Goal: Communication & Community: Answer question/provide support

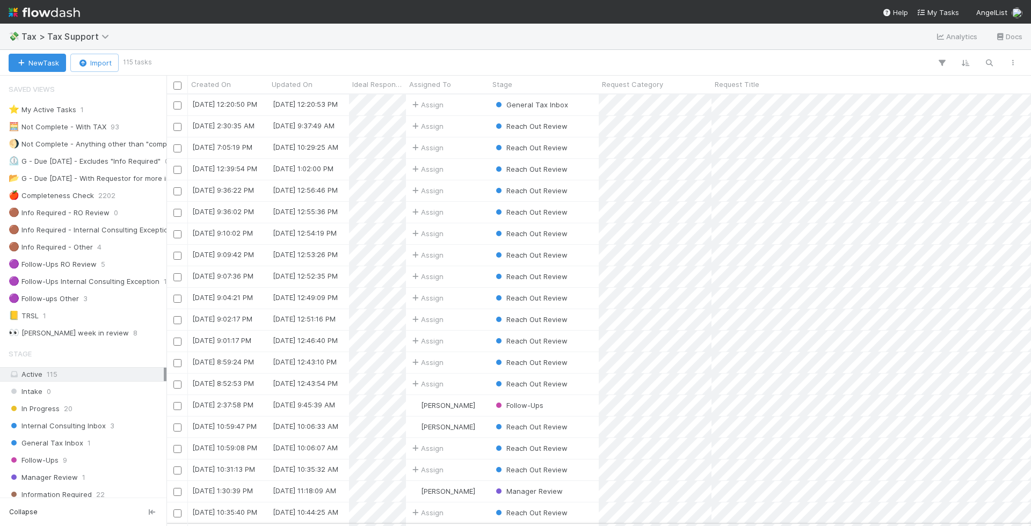
scroll to position [4, 0]
click at [991, 67] on icon "button" at bounding box center [988, 63] width 11 height 10
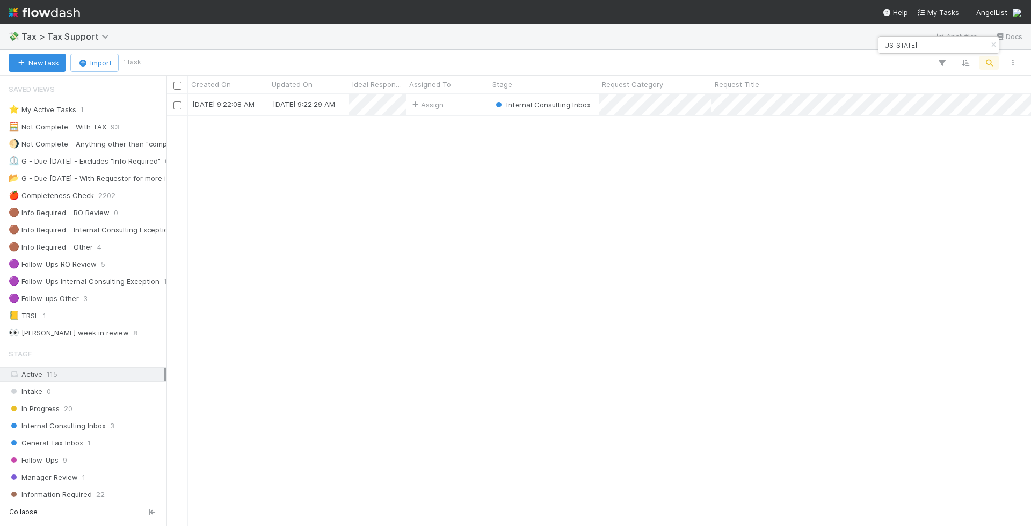
scroll to position [432, 864]
type input "delaware"
click at [64, 122] on div "🧮 Not Complete - With TAX" at bounding box center [58, 126] width 98 height 13
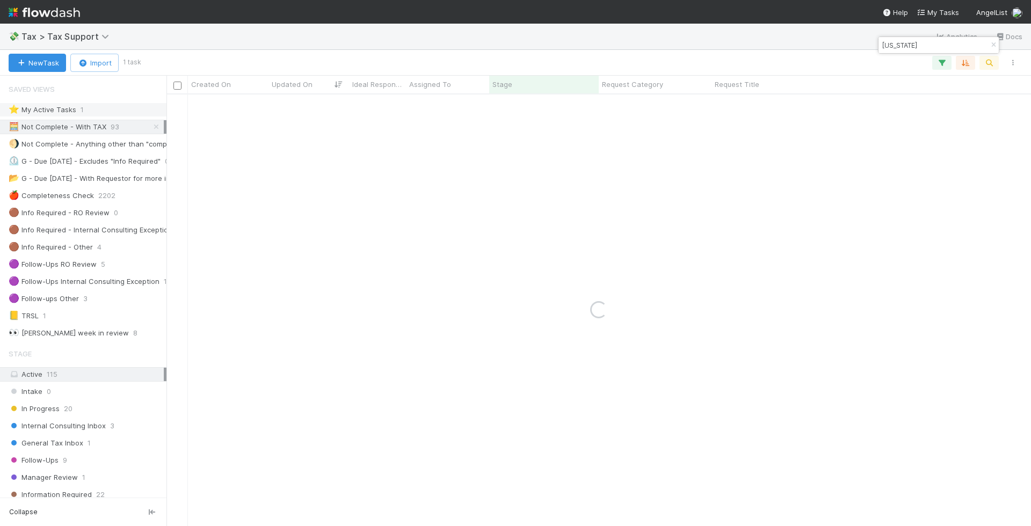
click at [64, 108] on div "⭐ My Active Tasks" at bounding box center [43, 109] width 68 height 13
click at [990, 45] on icon "button" at bounding box center [993, 45] width 11 height 6
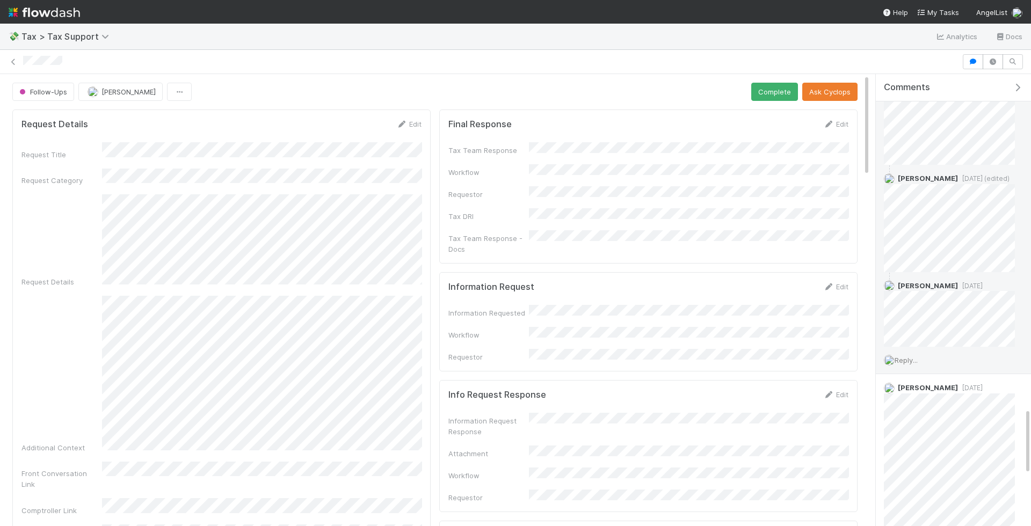
scroll to position [2292, 0]
click at [914, 353] on span "Reply..." at bounding box center [905, 357] width 23 height 9
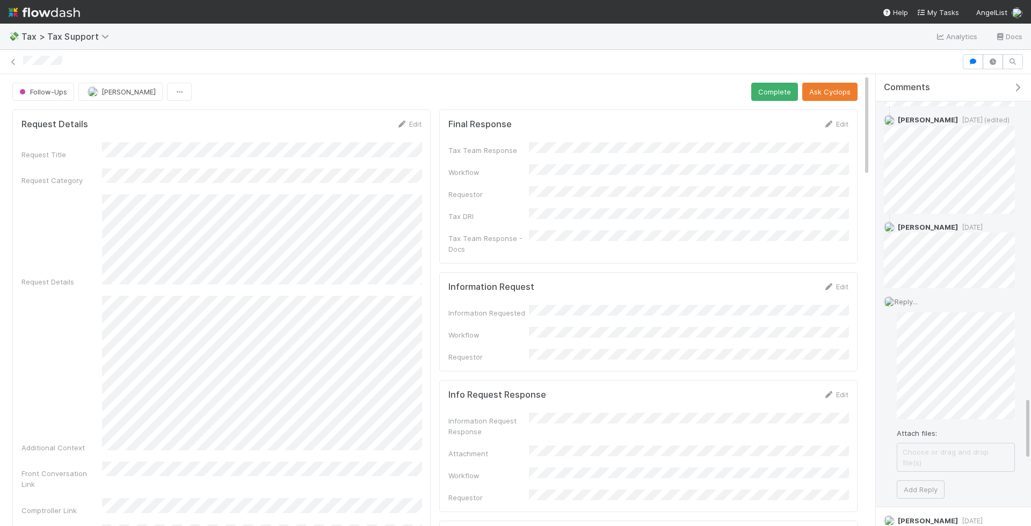
scroll to position [2373, 0]
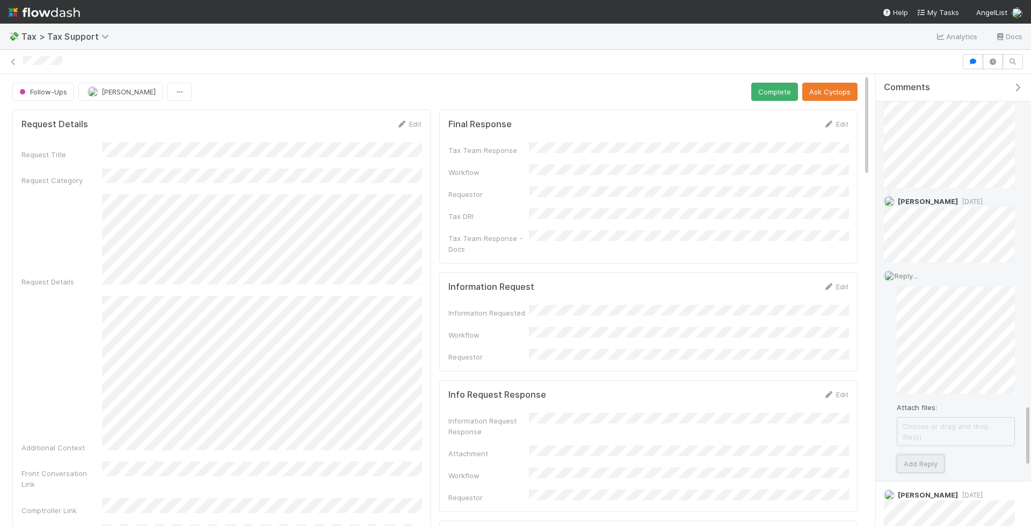
click at [924, 455] on button "Add Reply" at bounding box center [920, 464] width 48 height 18
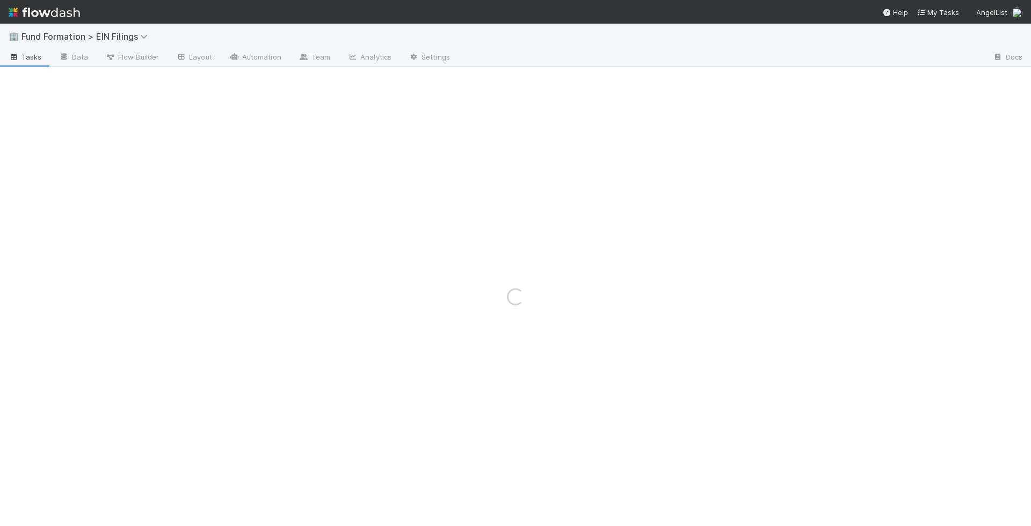
click at [120, 42] on span "Fund Formation > EIN Filings" at bounding box center [91, 36] width 140 height 13
click at [122, 34] on span "Fund Formation > EIN Filings" at bounding box center [87, 36] width 132 height 11
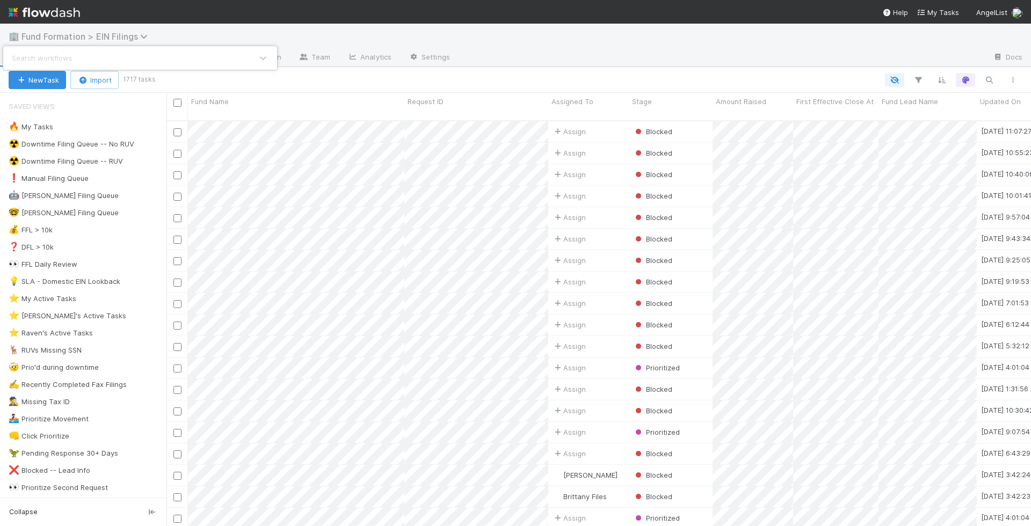
scroll to position [414, 864]
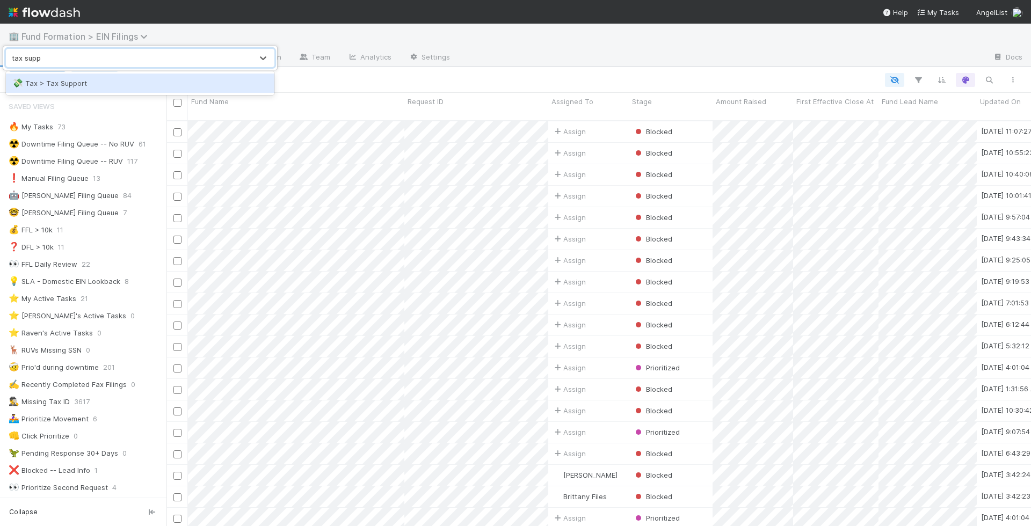
type input "tax suppo"
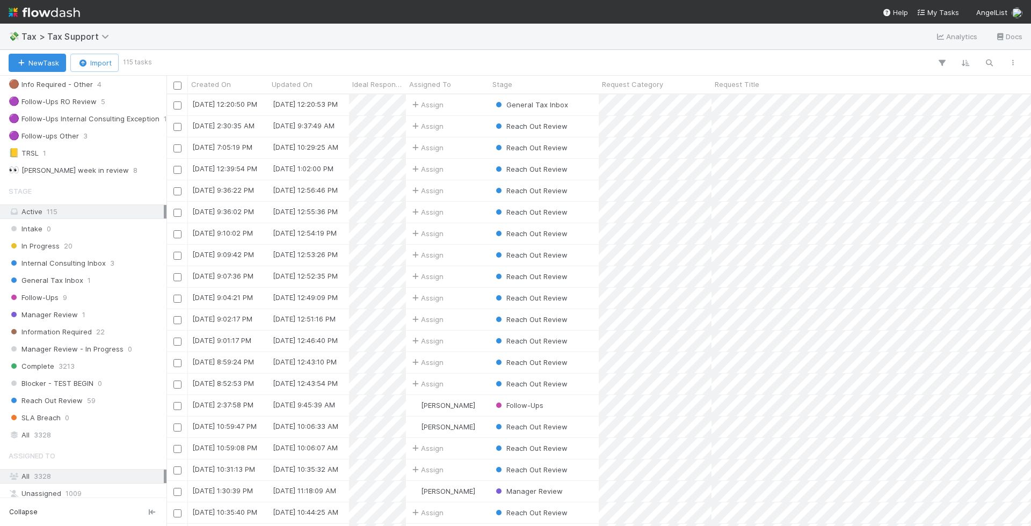
scroll to position [178, 0]
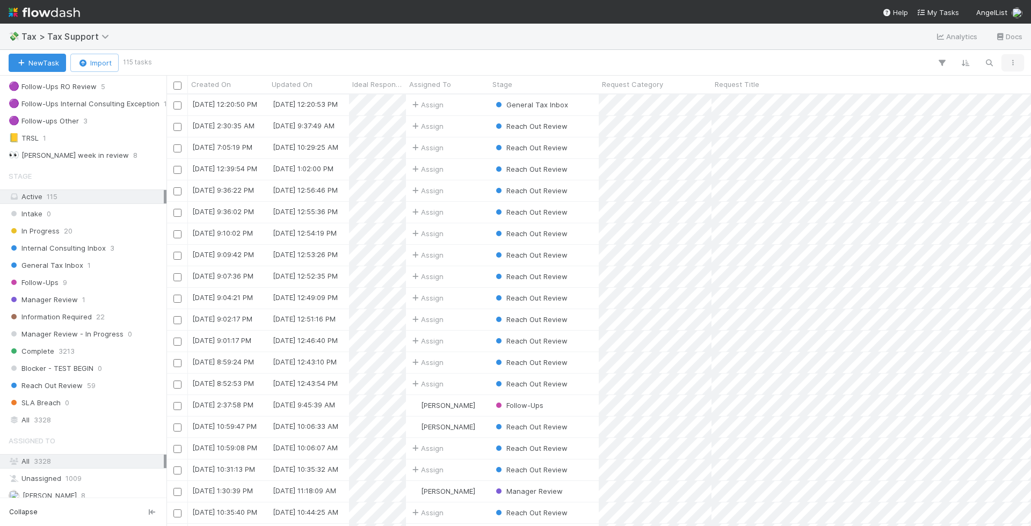
click at [1012, 56] on button "button" at bounding box center [1012, 63] width 19 height 14
click at [1012, 56] on div "View as list Comments Export view to CSV" at bounding box center [515, 263] width 1031 height 526
click at [1012, 56] on button "button" at bounding box center [1012, 63] width 19 height 14
click at [1011, 56] on div "View as list Comments Export view to CSV" at bounding box center [515, 263] width 1031 height 526
click at [945, 60] on icon "button" at bounding box center [941, 63] width 11 height 10
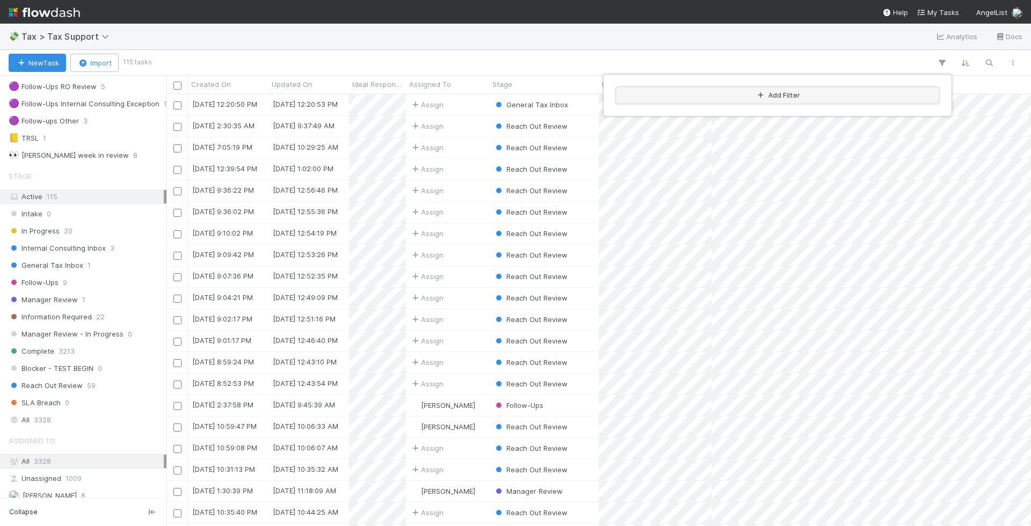
click at [739, 96] on button "Add Filter" at bounding box center [777, 95] width 322 height 16
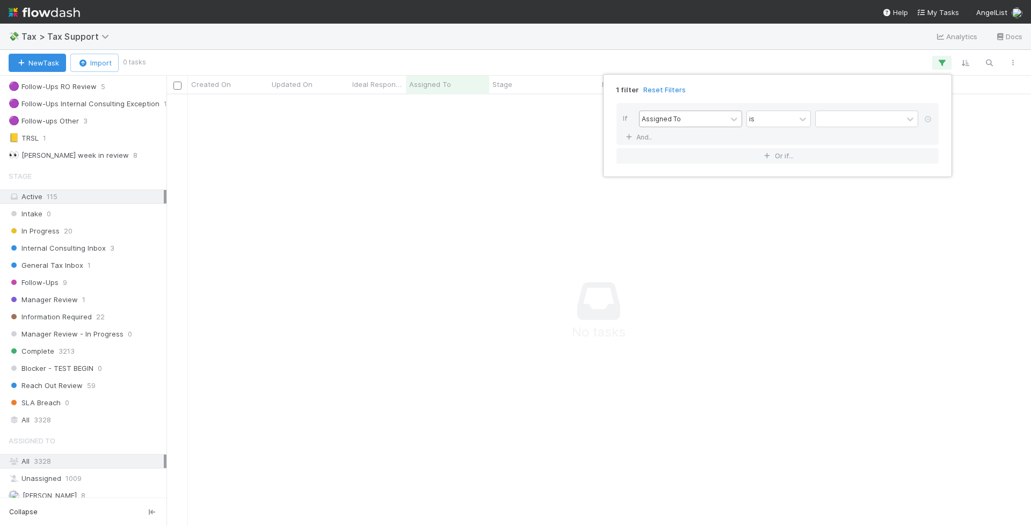
scroll to position [432, 864]
click at [699, 117] on div "Assigned To" at bounding box center [682, 119] width 87 height 16
type input "by"
type input "requestor"
click at [680, 184] on div "Requestor" at bounding box center [690, 179] width 103 height 18
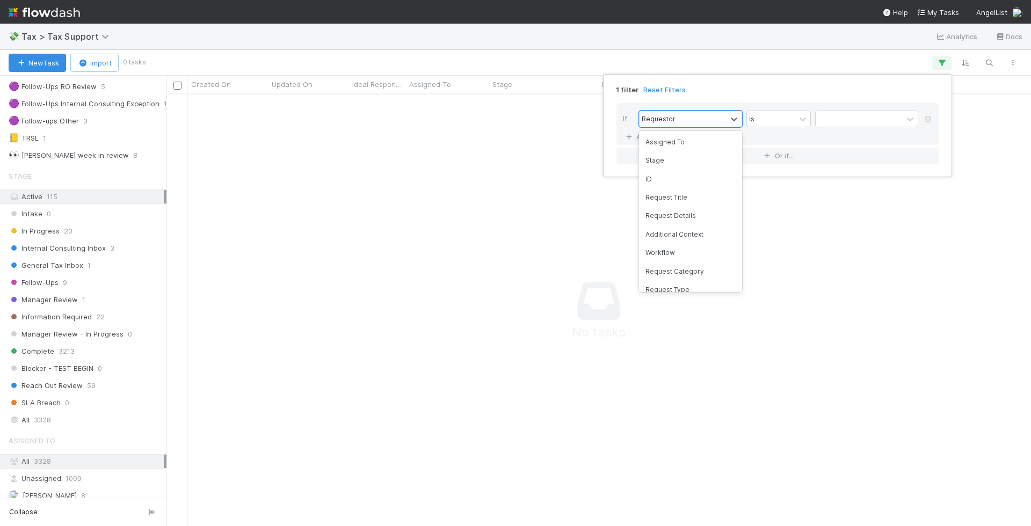
scroll to position [1328, 0]
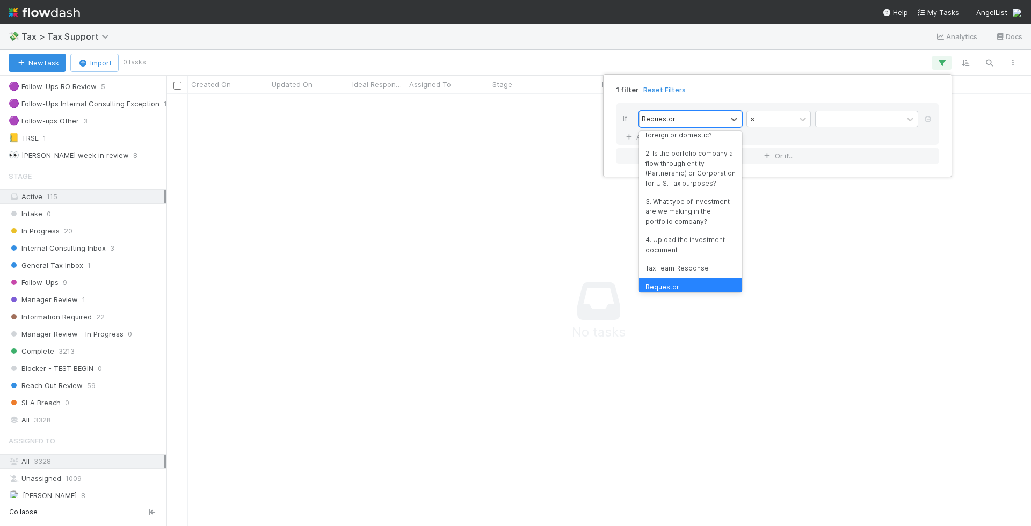
click at [709, 278] on div "Requestor" at bounding box center [690, 287] width 103 height 18
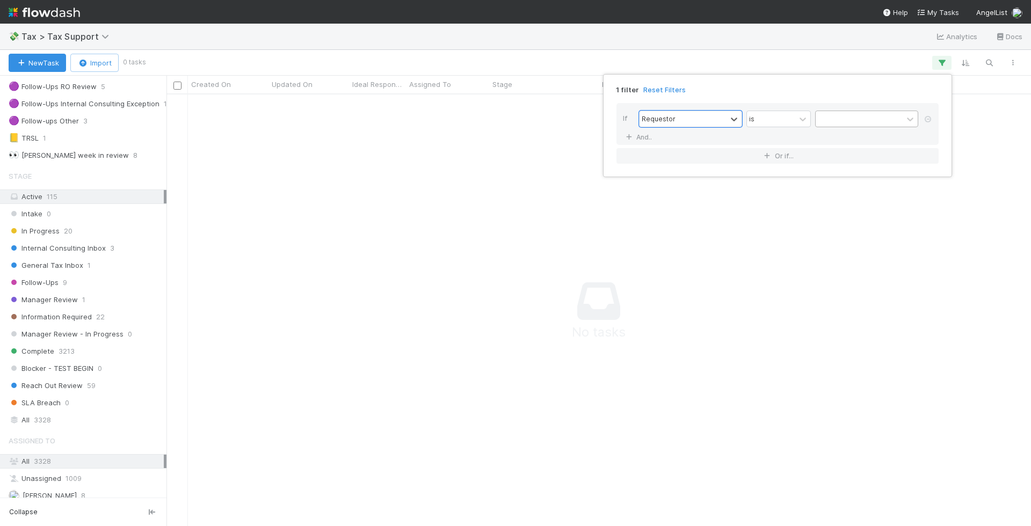
click at [853, 117] on div at bounding box center [858, 119] width 87 height 16
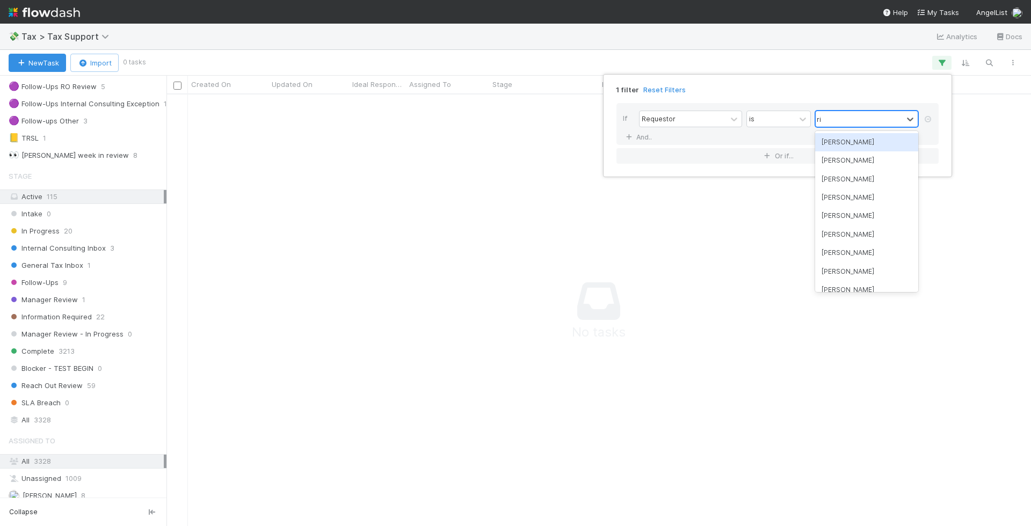
type input "rick"
click at [841, 138] on div "[PERSON_NAME]" at bounding box center [866, 142] width 103 height 18
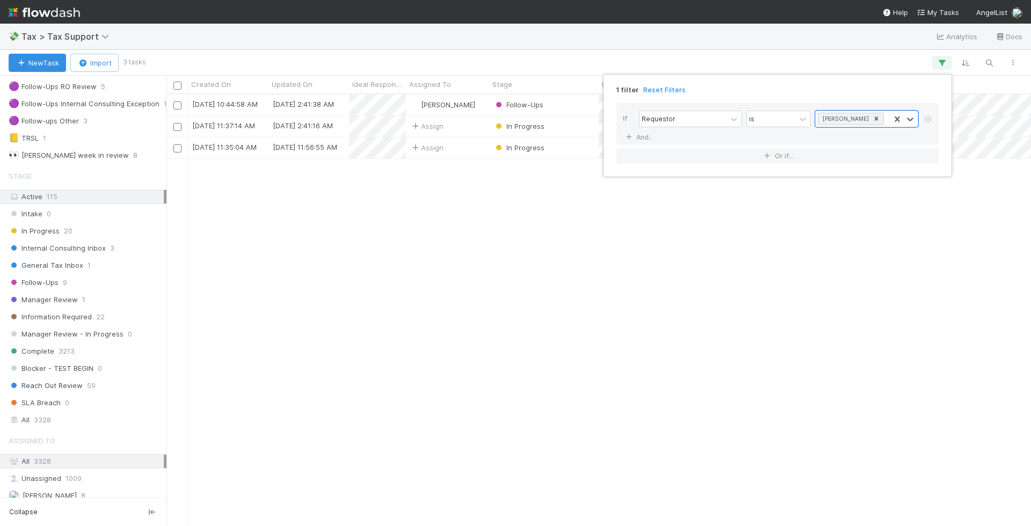
scroll to position [432, 864]
click at [711, 40] on div "1 filter Reset Filters If Requestor is Rick Segers And.. Or if..." at bounding box center [515, 263] width 1031 height 526
click at [67, 194] on div "Active 115" at bounding box center [86, 196] width 155 height 13
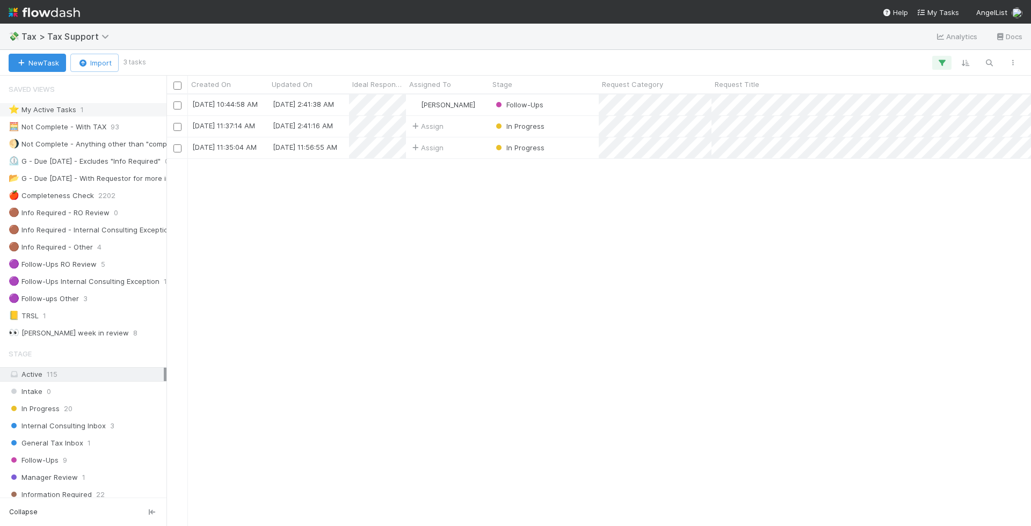
click at [127, 112] on div "⭐ My Active Tasks 1" at bounding box center [86, 109] width 155 height 13
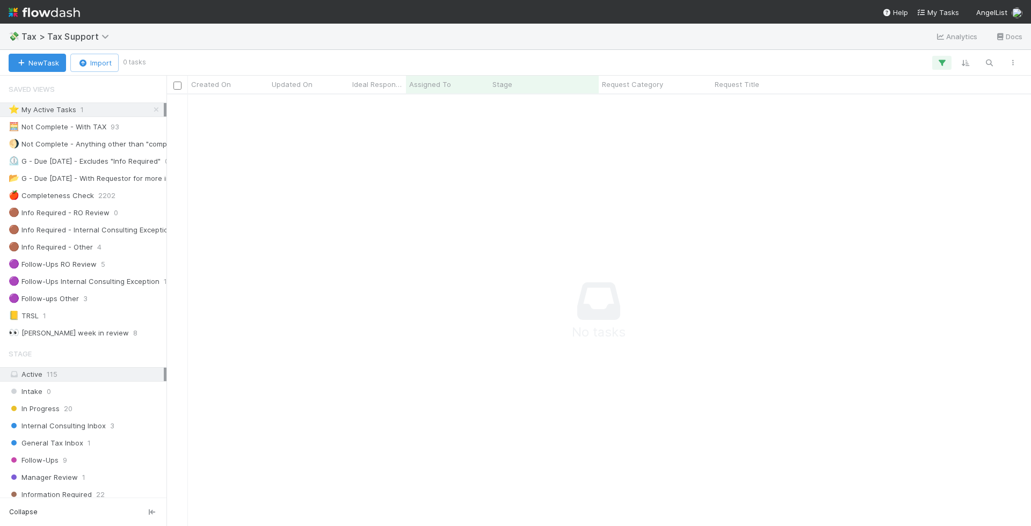
scroll to position [432, 864]
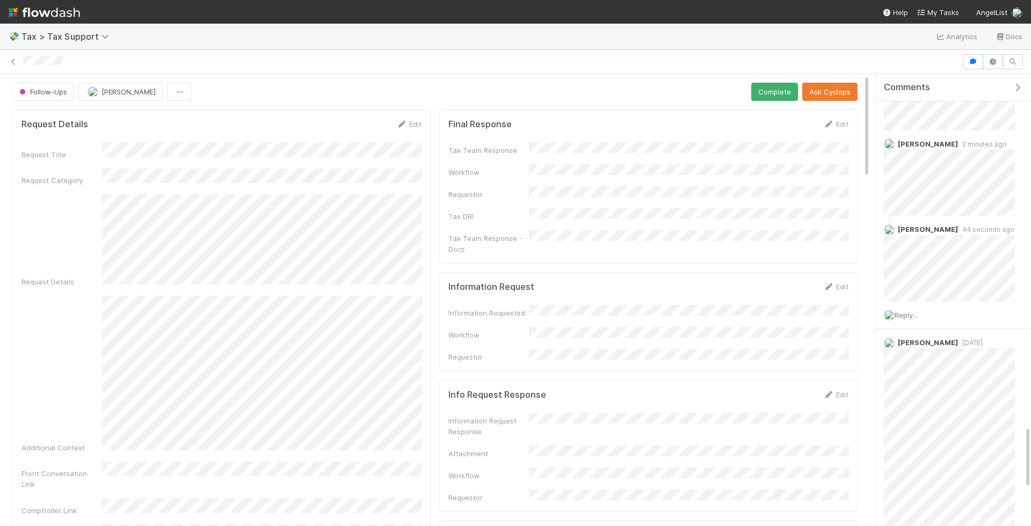
scroll to position [2520, 0]
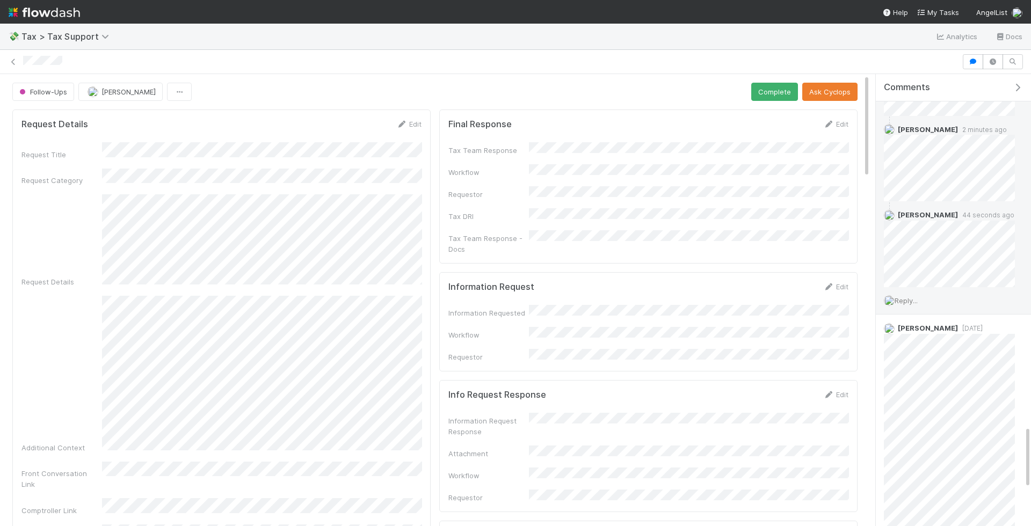
click at [907, 296] on span "Reply..." at bounding box center [905, 300] width 23 height 9
click at [929, 479] on button "Add Reply" at bounding box center [920, 488] width 48 height 18
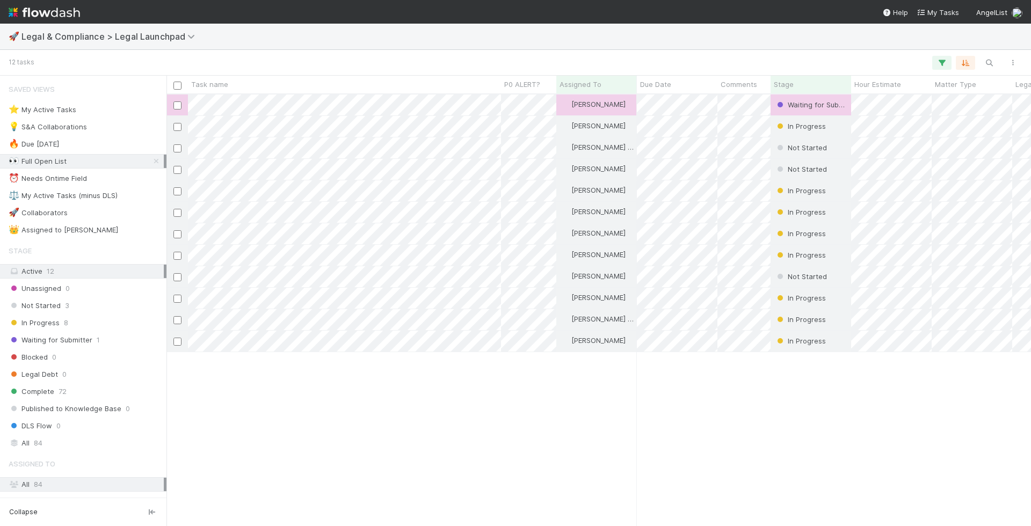
scroll to position [1, 1]
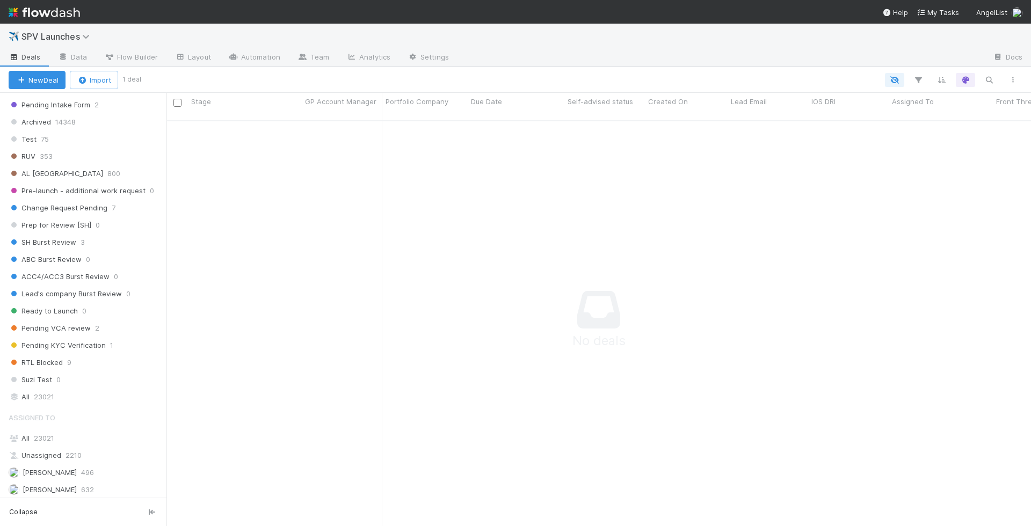
scroll to position [682, 0]
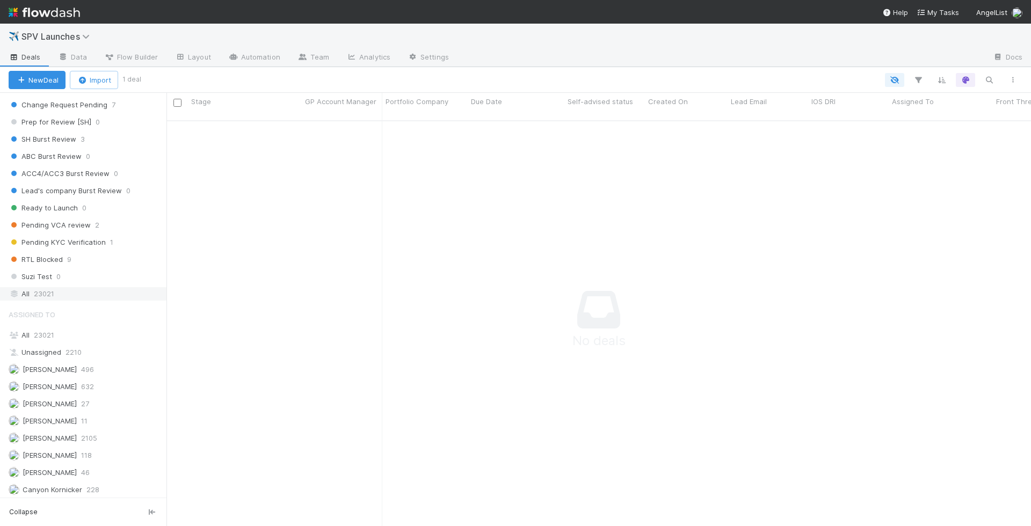
click at [114, 287] on div "All 23021" at bounding box center [86, 293] width 155 height 13
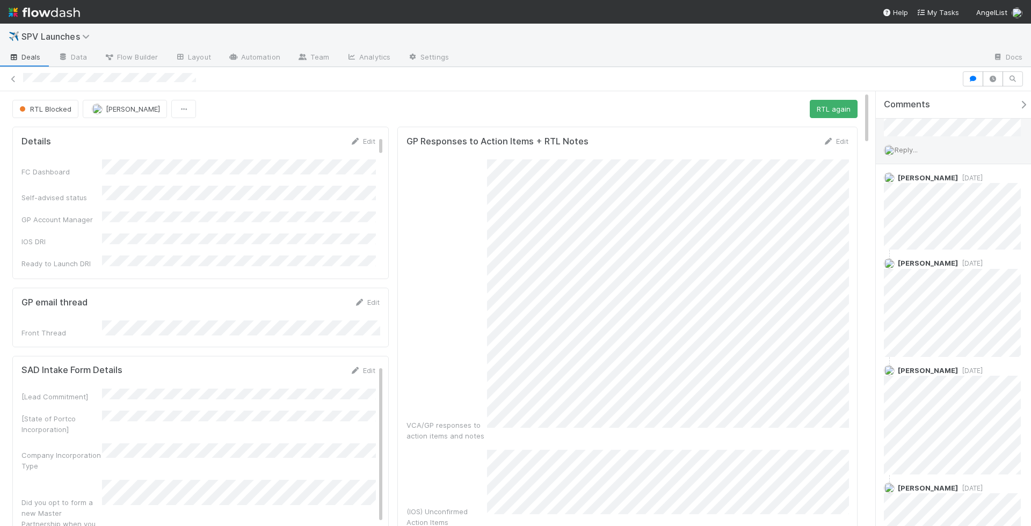
scroll to position [293, 0]
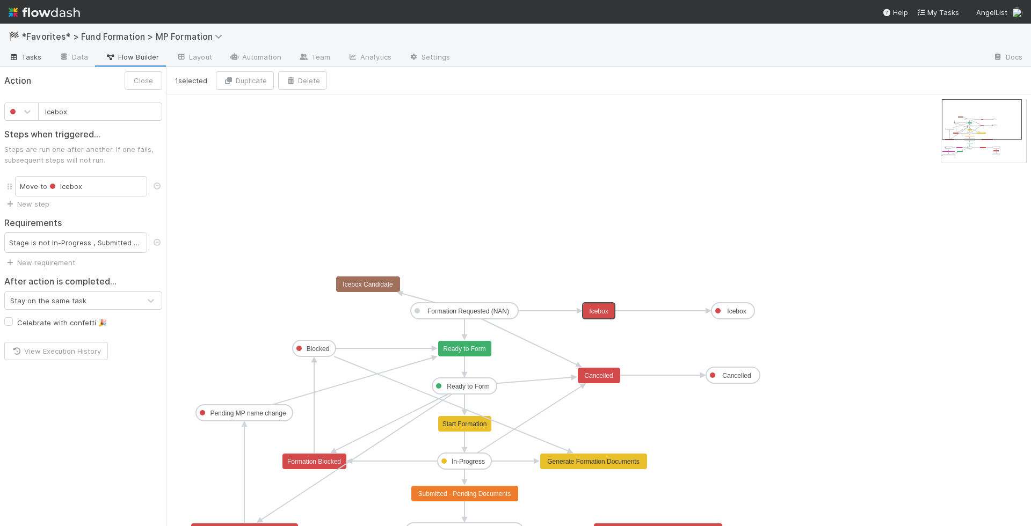
click at [42, 61] on link "Tasks" at bounding box center [25, 57] width 50 height 17
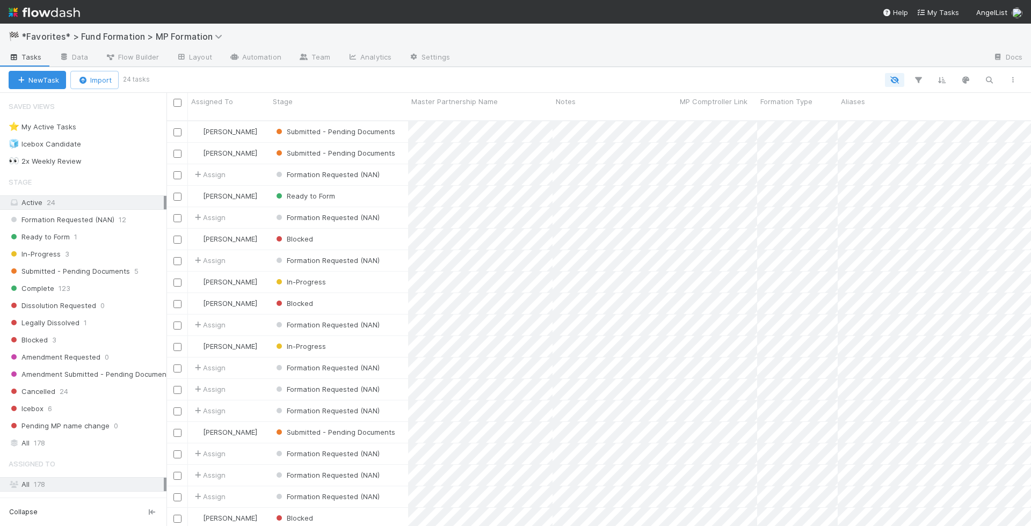
scroll to position [414, 864]
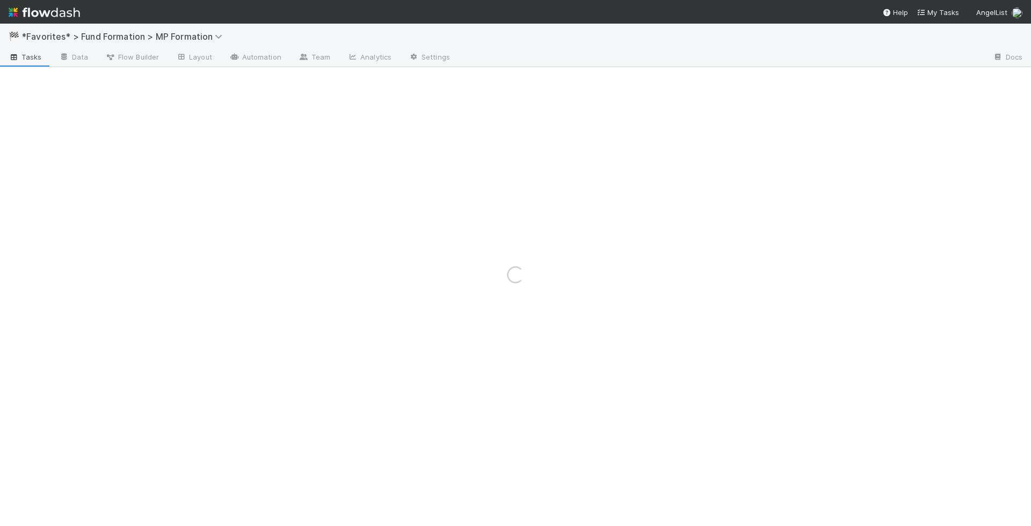
click at [19, 62] on div "Loading..." at bounding box center [515, 275] width 1031 height 502
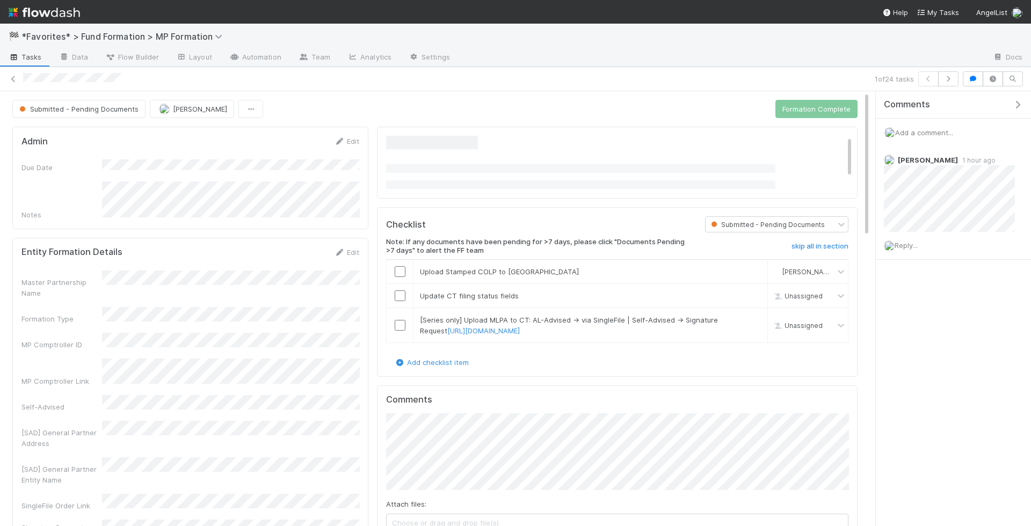
click at [35, 54] on span "Tasks" at bounding box center [25, 57] width 33 height 11
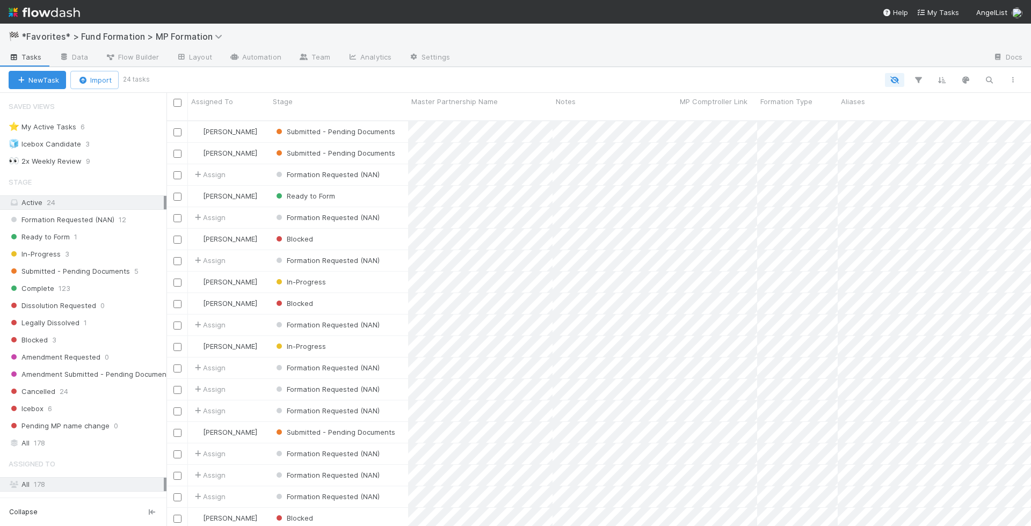
scroll to position [1, 1]
click at [989, 80] on icon "button" at bounding box center [988, 80] width 11 height 10
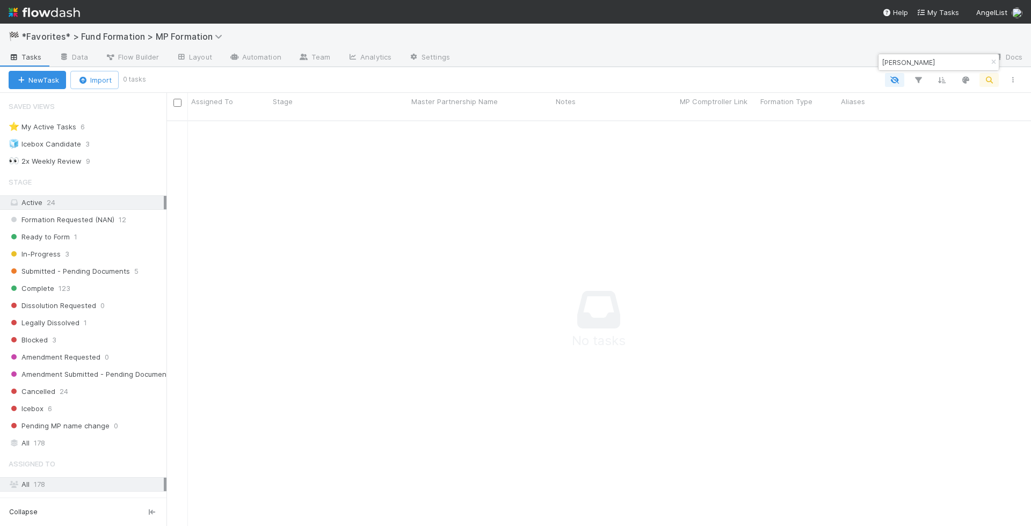
scroll to position [414, 864]
type input "artis"
click at [53, 439] on div "All 178" at bounding box center [86, 442] width 155 height 13
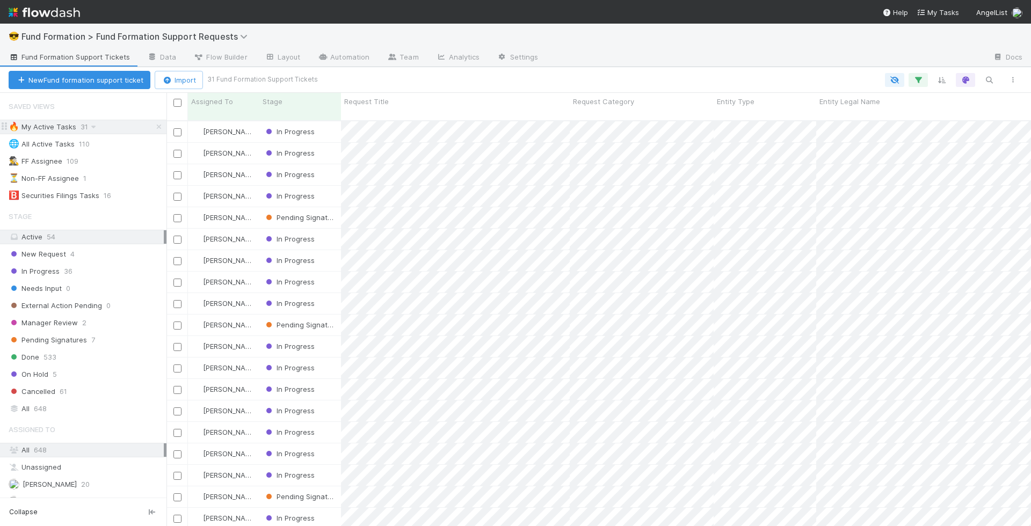
scroll to position [414, 864]
click at [324, 121] on div "In Progress" at bounding box center [300, 131] width 82 height 21
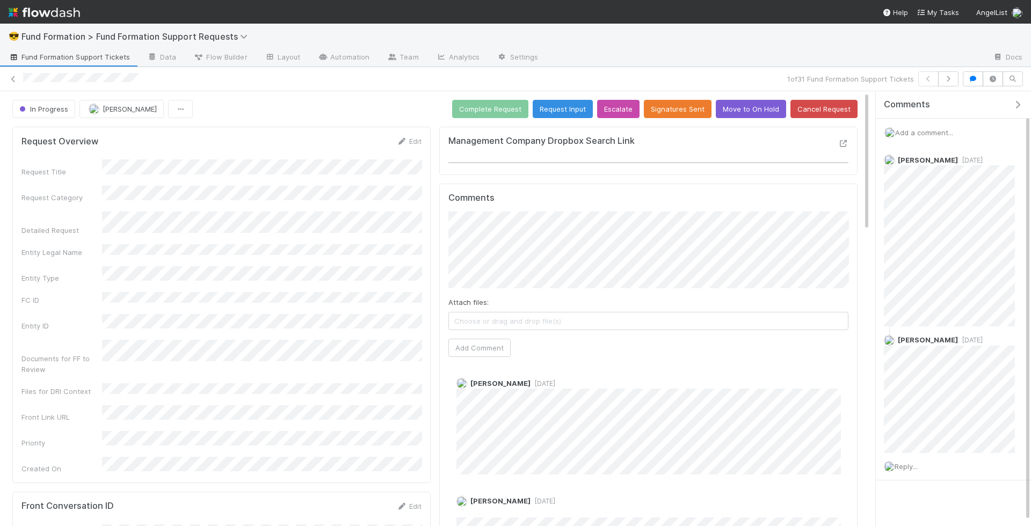
scroll to position [5, 0]
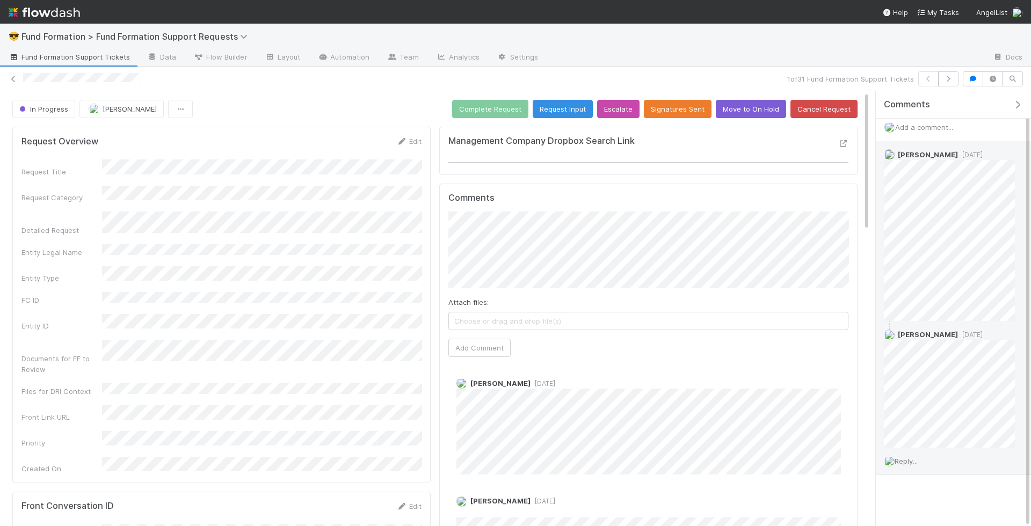
click at [908, 457] on span "Reply..." at bounding box center [905, 461] width 23 height 9
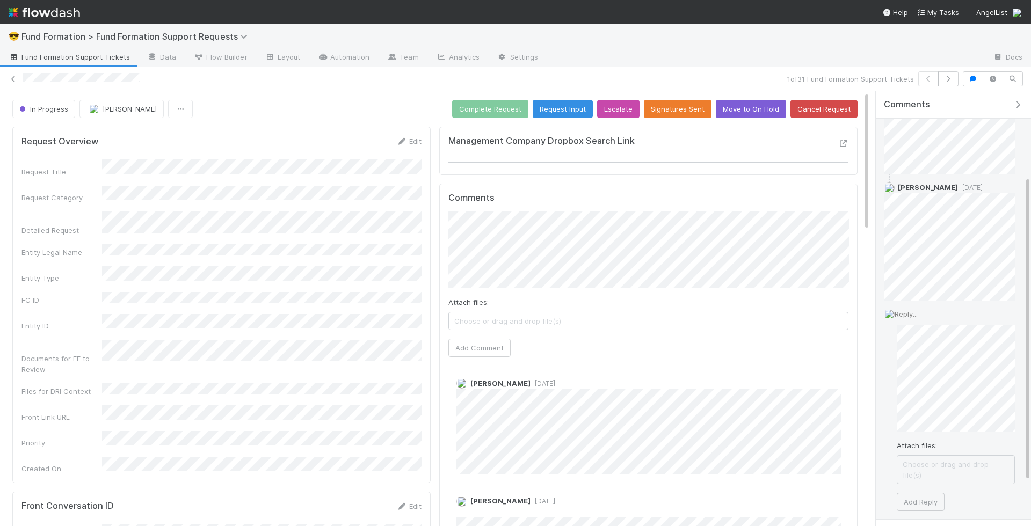
scroll to position [185, 0]
click at [934, 462] on button "Add Reply" at bounding box center [920, 469] width 48 height 18
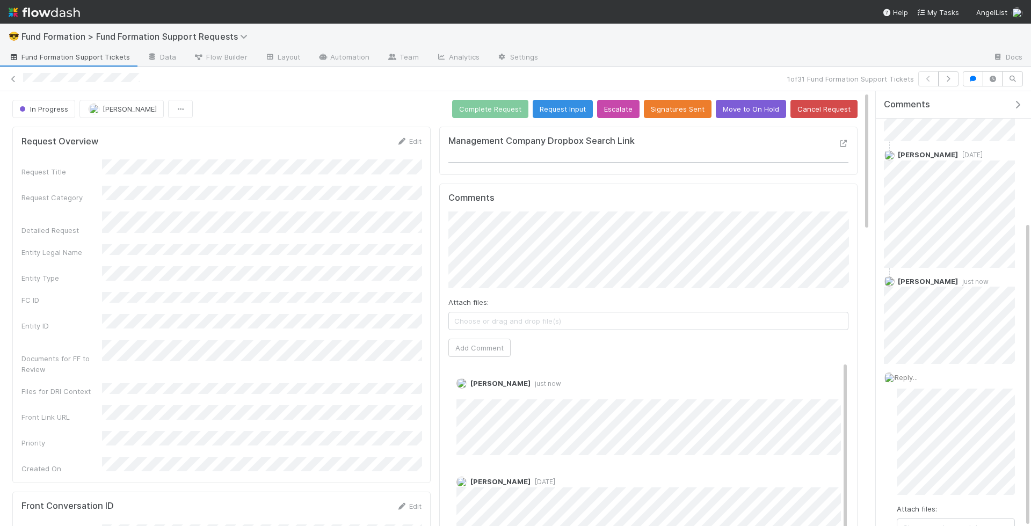
scroll to position [102, 0]
click at [953, 77] on icon "button" at bounding box center [948, 79] width 11 height 6
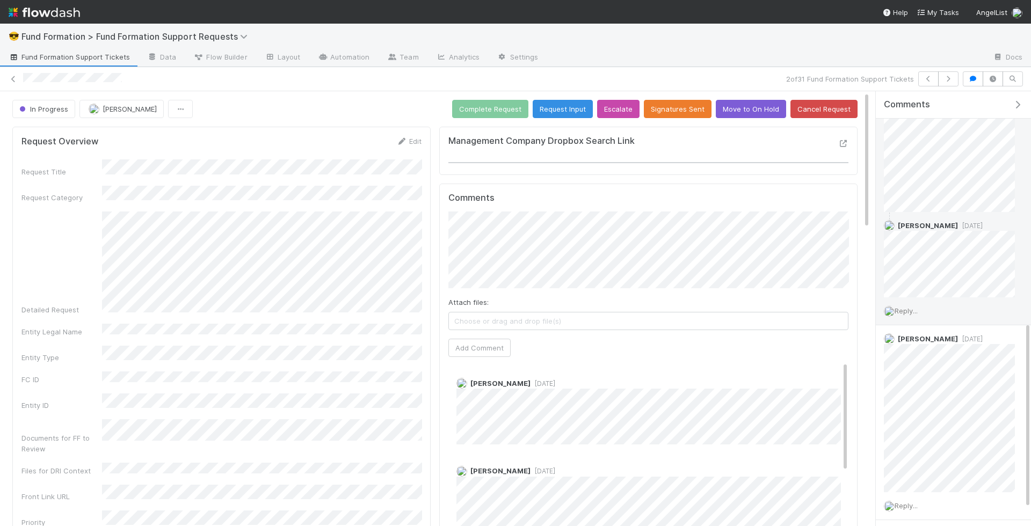
scroll to position [540, 0]
click at [904, 305] on span "Reply..." at bounding box center [905, 309] width 23 height 9
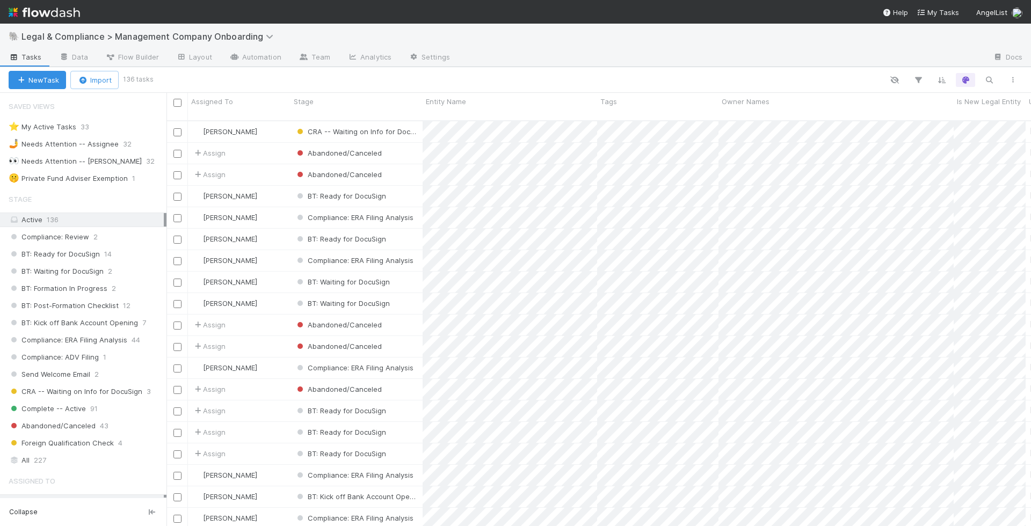
scroll to position [1, 1]
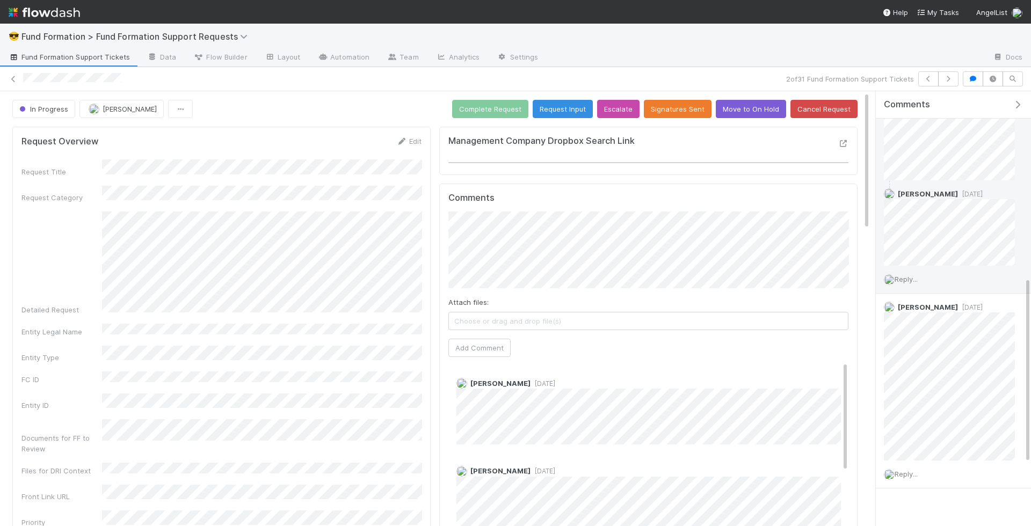
scroll to position [582, 0]
click at [908, 262] on span "Reply..." at bounding box center [905, 266] width 23 height 9
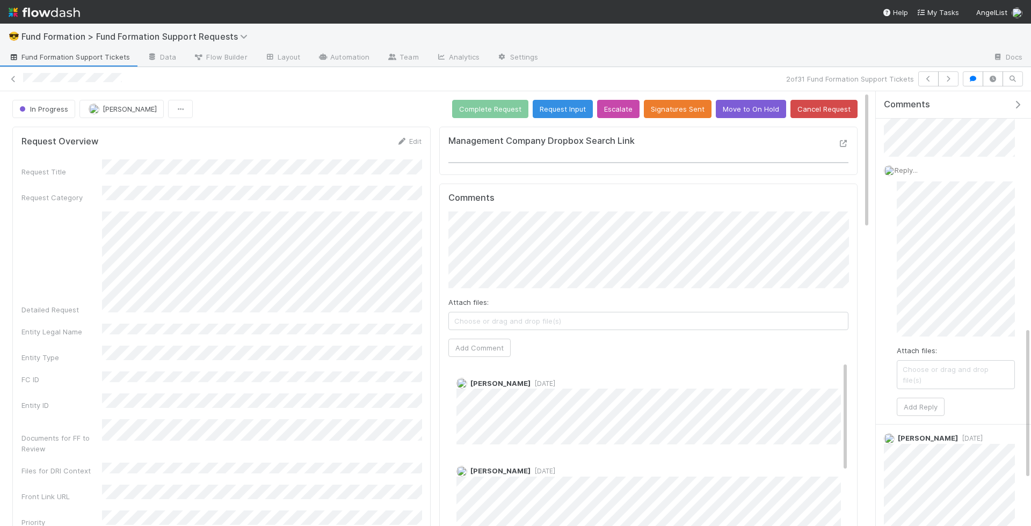
scroll to position [703, 0]
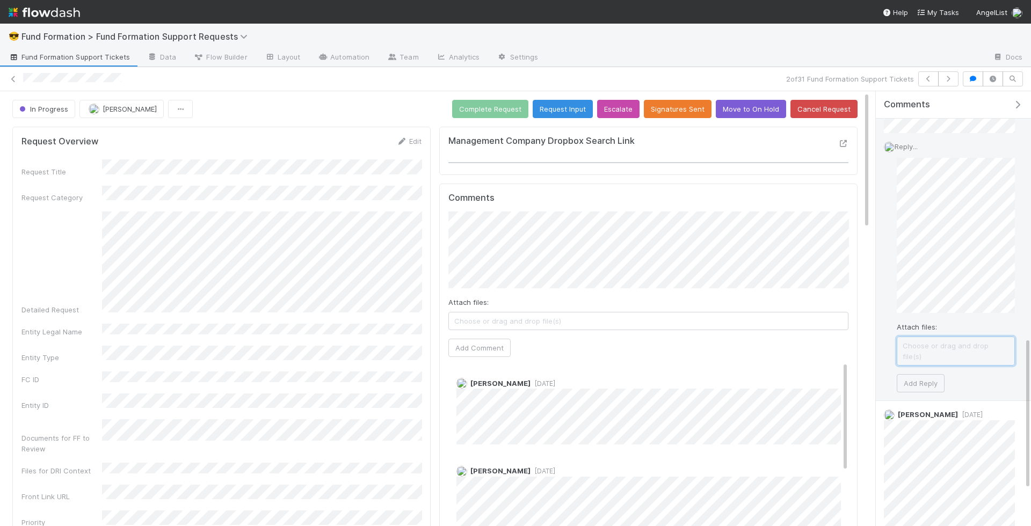
click at [951, 340] on span "Choose or drag and drop file(s)" at bounding box center [955, 351] width 117 height 28
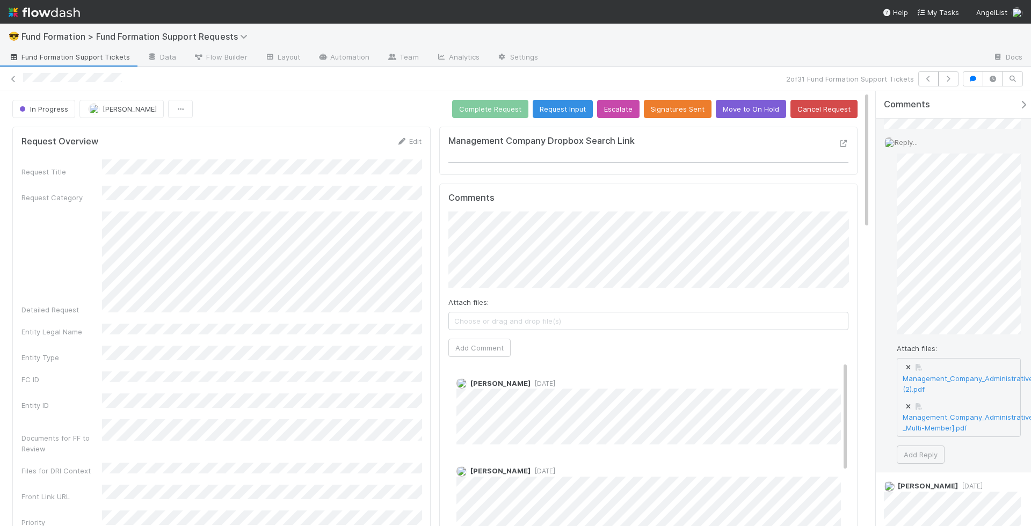
scroll to position [697, 0]
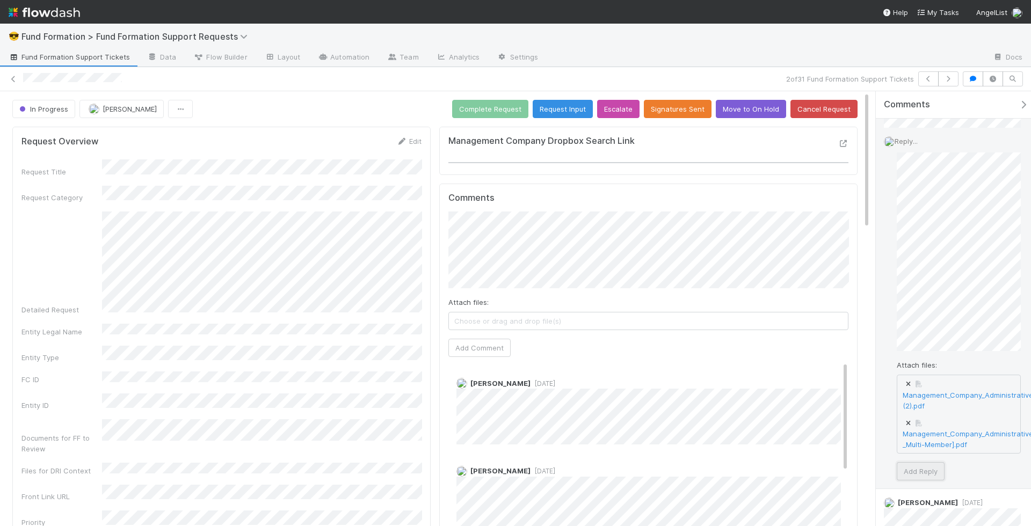
click at [929, 466] on button "Add Reply" at bounding box center [920, 471] width 48 height 18
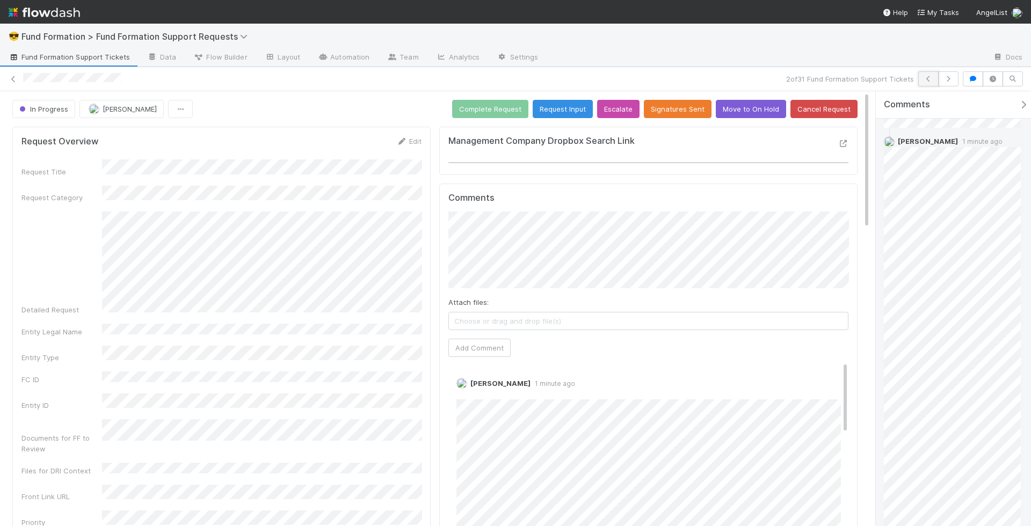
click at [924, 82] on button "button" at bounding box center [928, 78] width 20 height 15
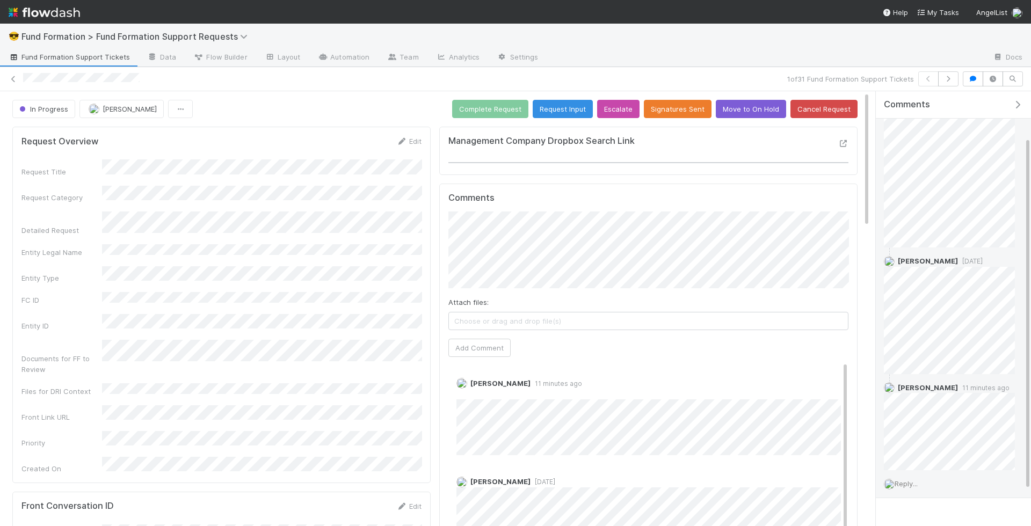
scroll to position [101, 0]
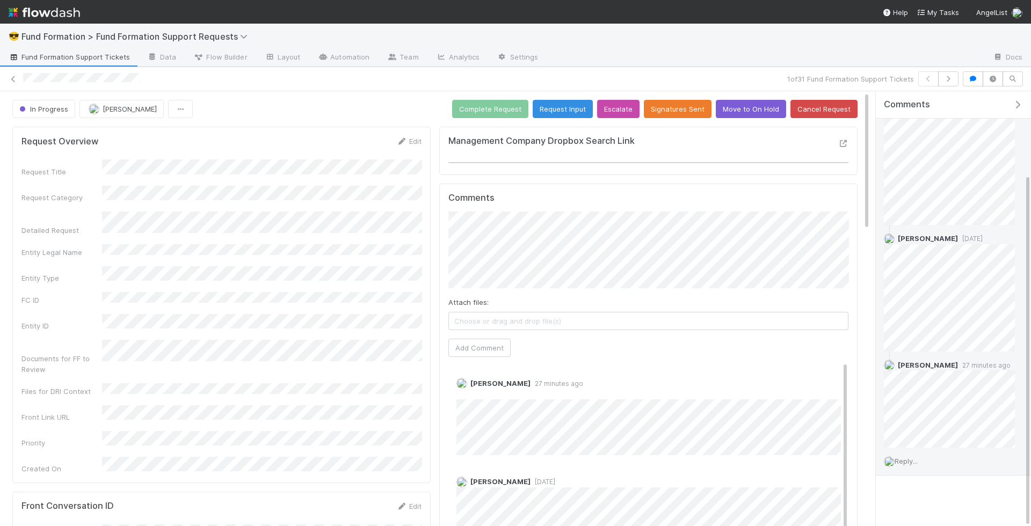
click at [909, 459] on span "Reply..." at bounding box center [905, 461] width 23 height 9
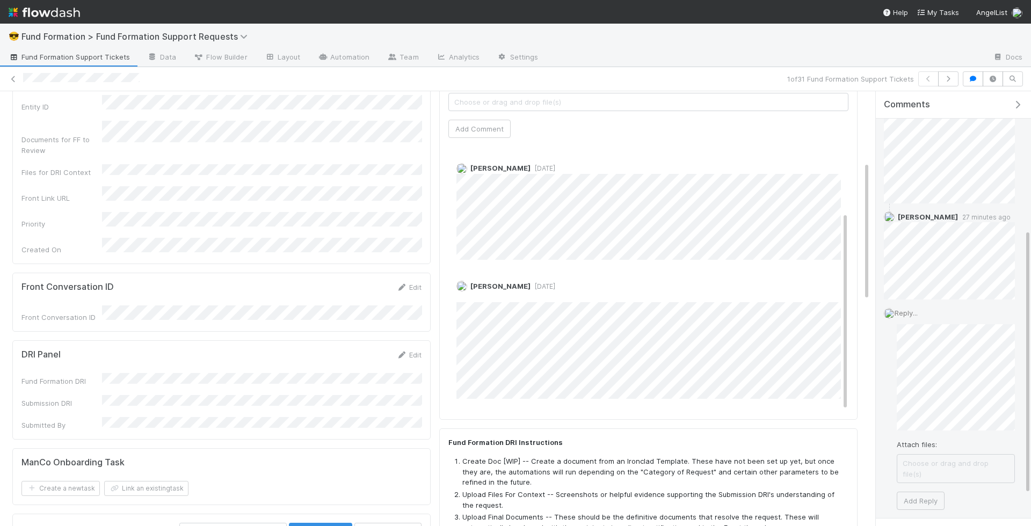
scroll to position [281, 0]
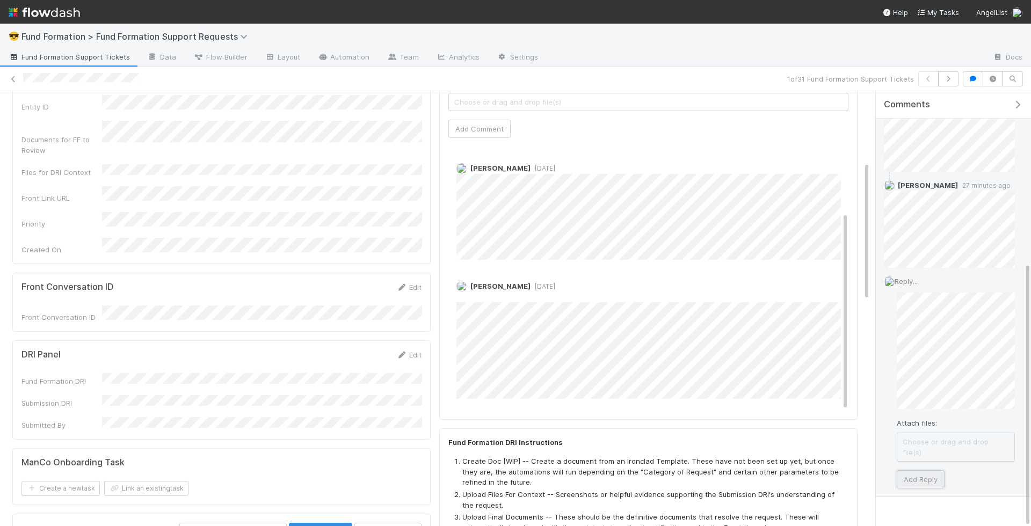
click at [919, 470] on button "Add Reply" at bounding box center [920, 479] width 48 height 18
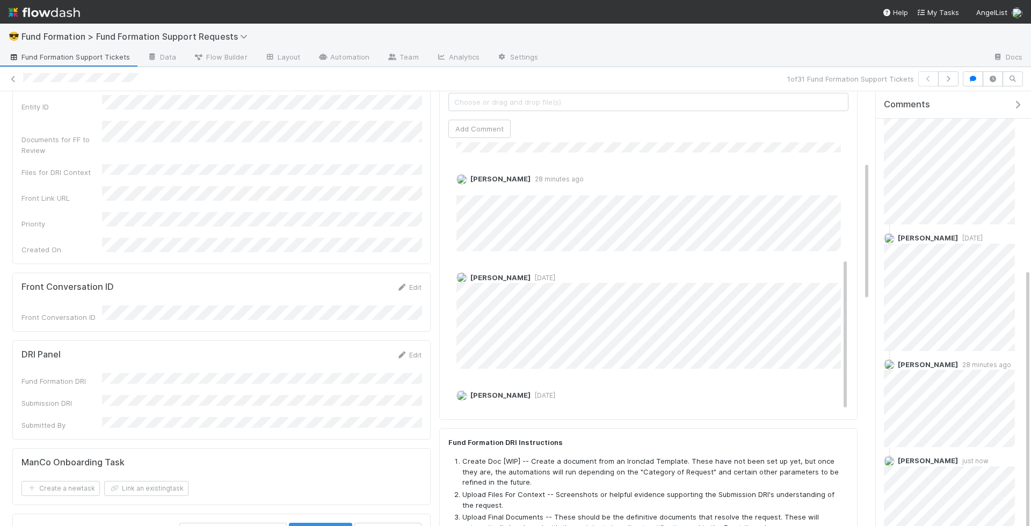
scroll to position [219, 0]
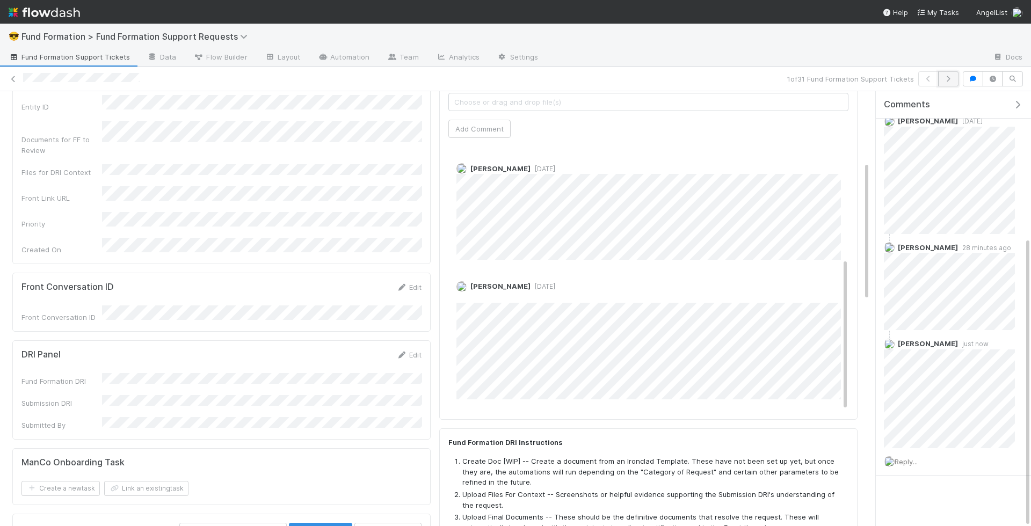
click at [950, 73] on button "button" at bounding box center [948, 78] width 20 height 15
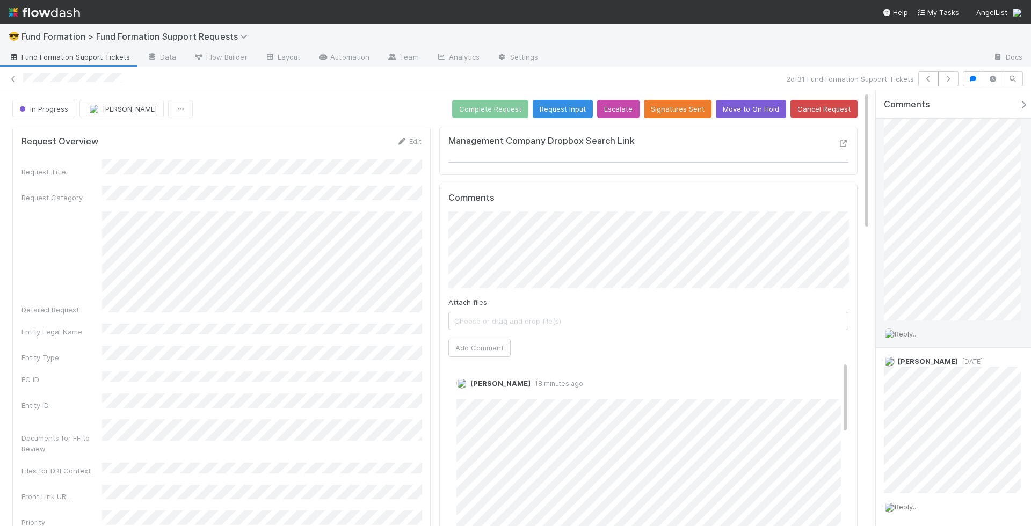
scroll to position [1027, 0]
click at [953, 82] on icon "button" at bounding box center [948, 79] width 11 height 6
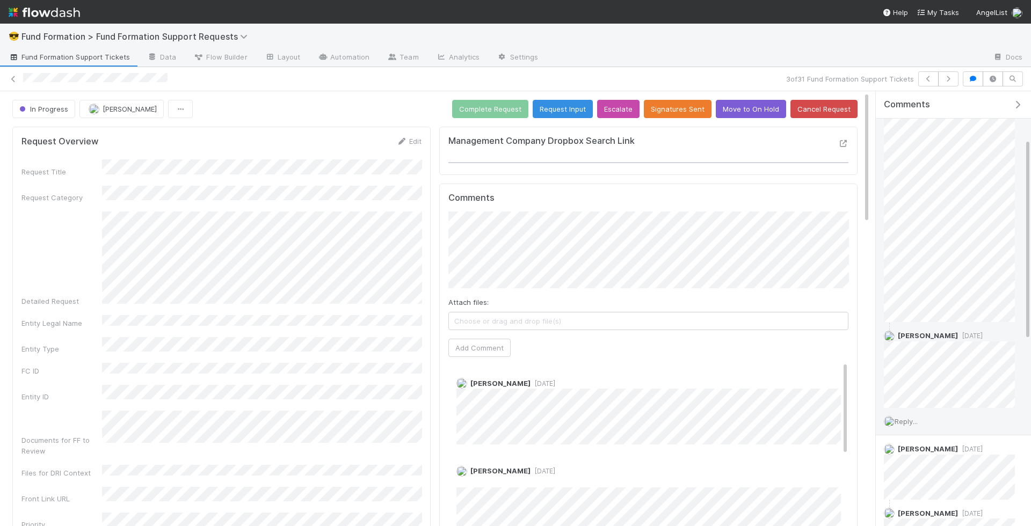
scroll to position [102, 0]
click at [916, 418] on span "Reply..." at bounding box center [905, 420] width 23 height 9
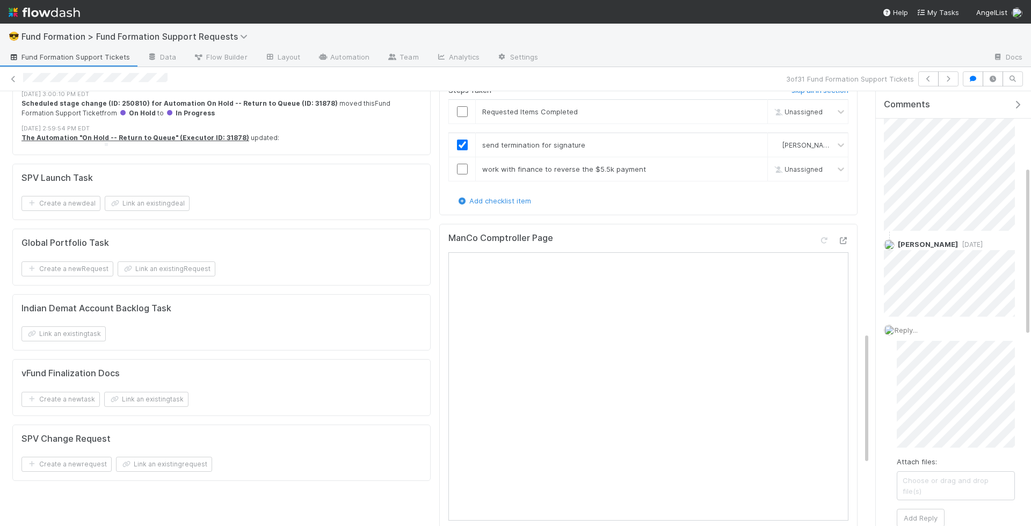
scroll to position [704, 0]
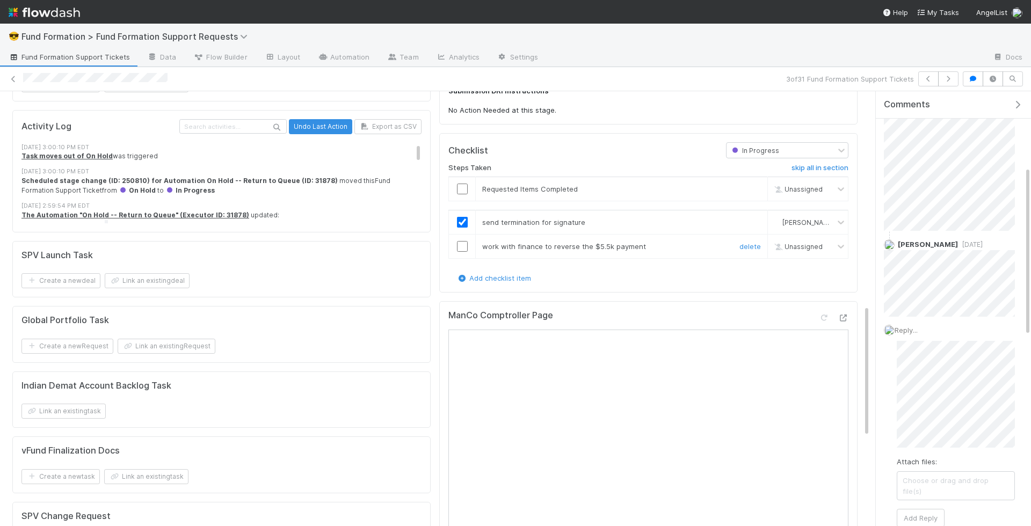
click at [457, 241] on input "checkbox" at bounding box center [462, 246] width 11 height 11
click at [459, 184] on input "checkbox" at bounding box center [462, 189] width 11 height 11
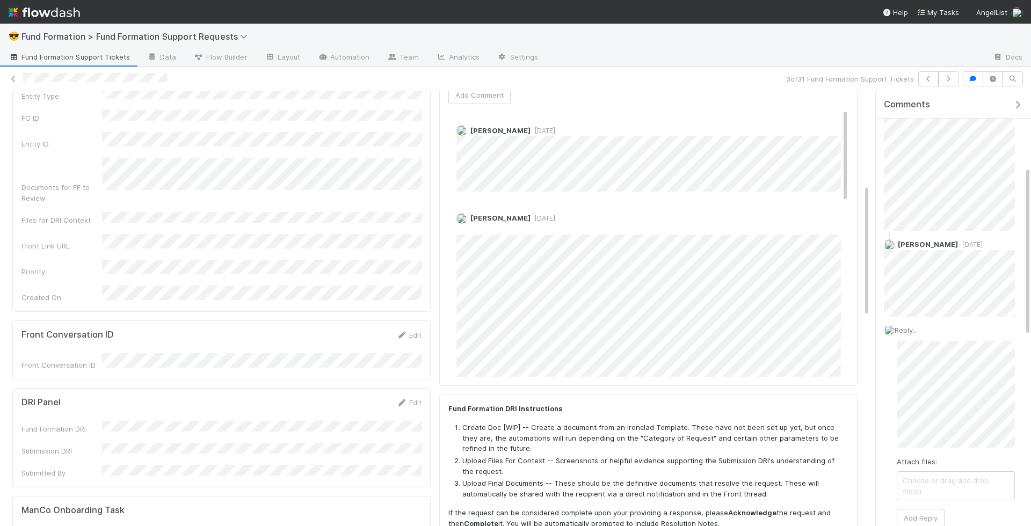
scroll to position [0, 0]
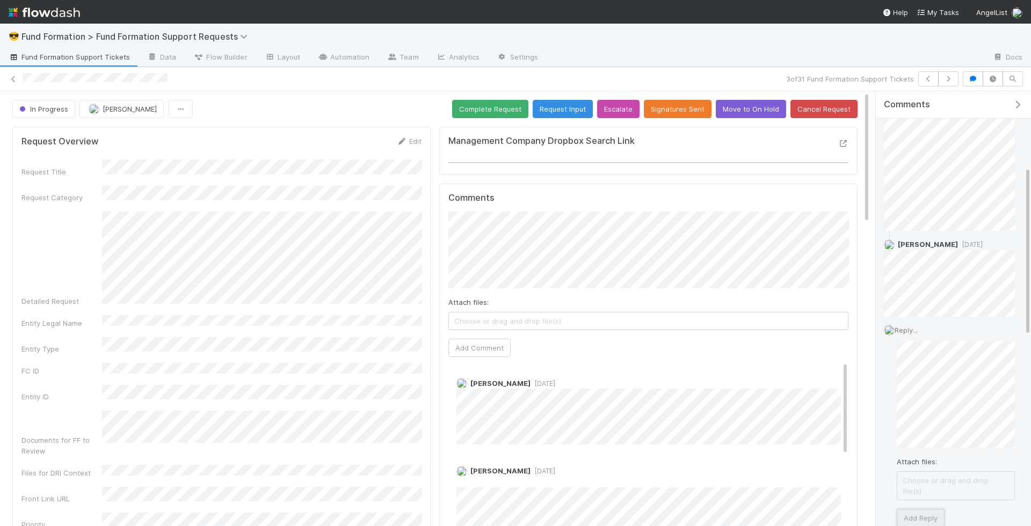
click at [934, 509] on button "Add Reply" at bounding box center [920, 518] width 48 height 18
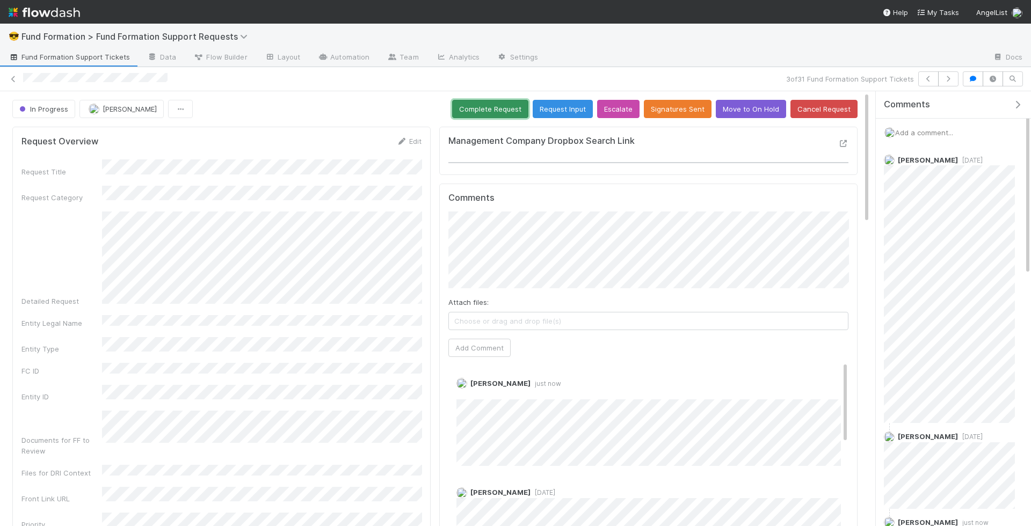
click at [509, 110] on button "Complete Request" at bounding box center [490, 109] width 76 height 18
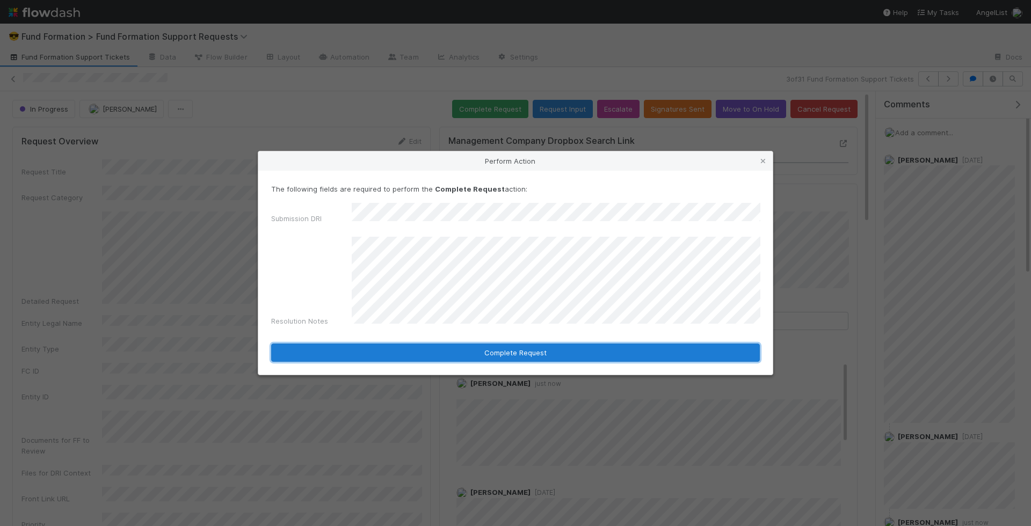
click at [469, 352] on button "Complete Request" at bounding box center [515, 353] width 488 height 18
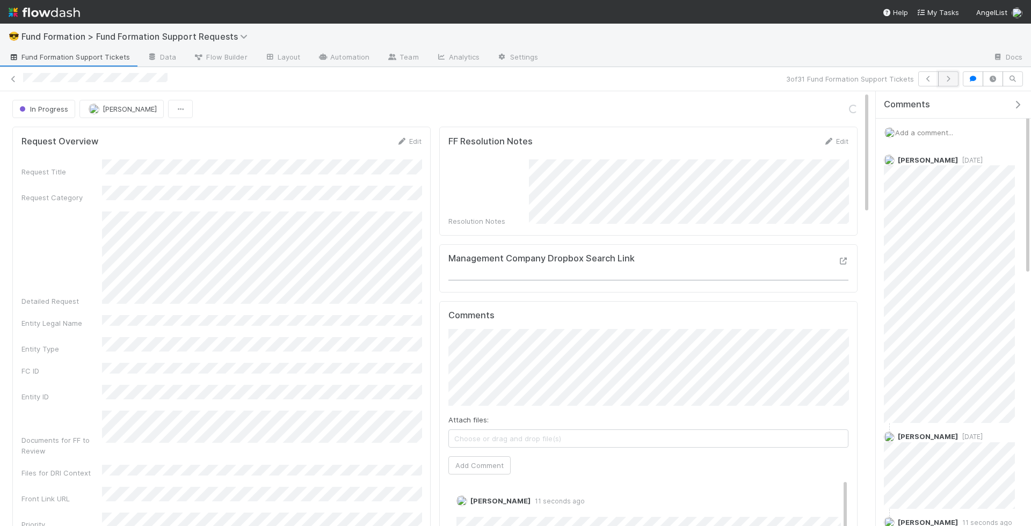
click at [947, 81] on icon "button" at bounding box center [948, 79] width 11 height 6
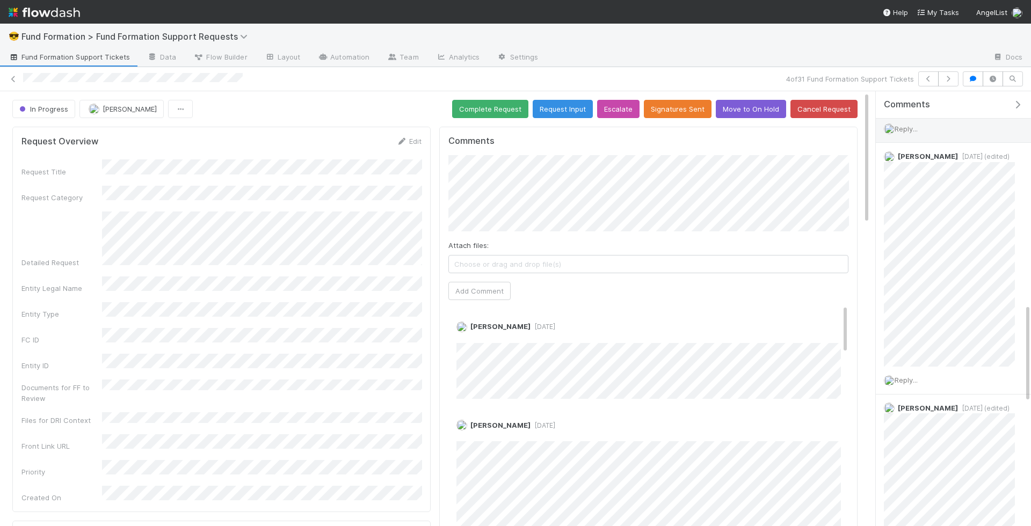
click at [907, 125] on span "Reply..." at bounding box center [905, 129] width 23 height 9
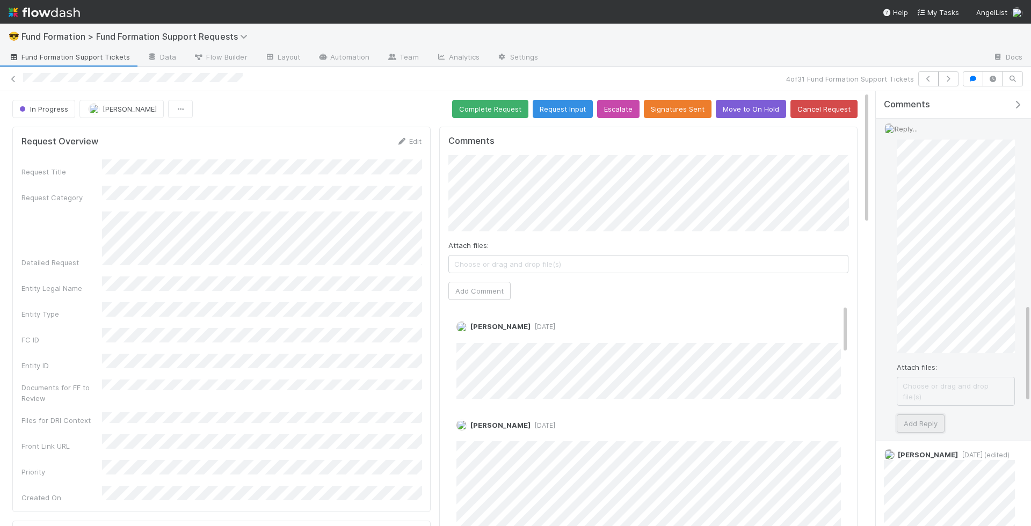
click at [933, 414] on button "Add Reply" at bounding box center [920, 423] width 48 height 18
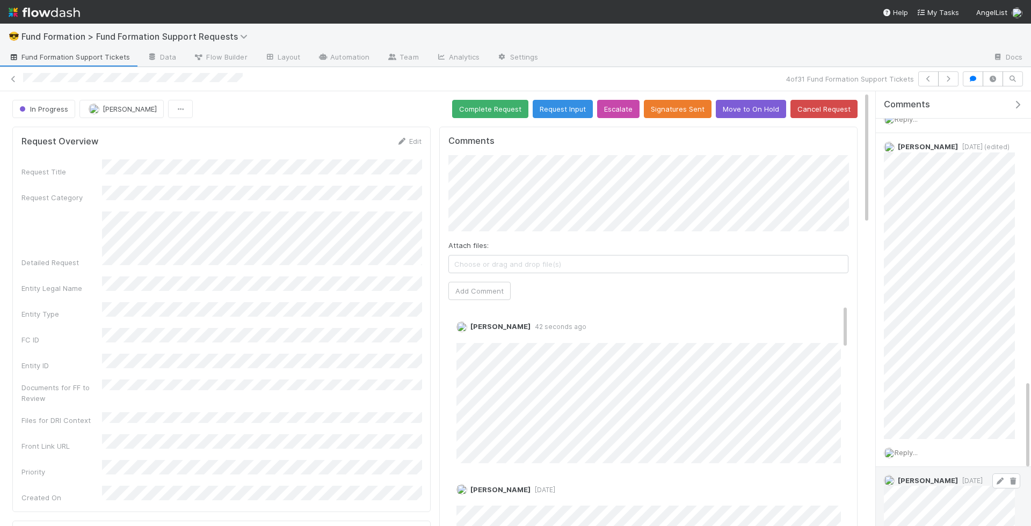
scroll to position [1671, 0]
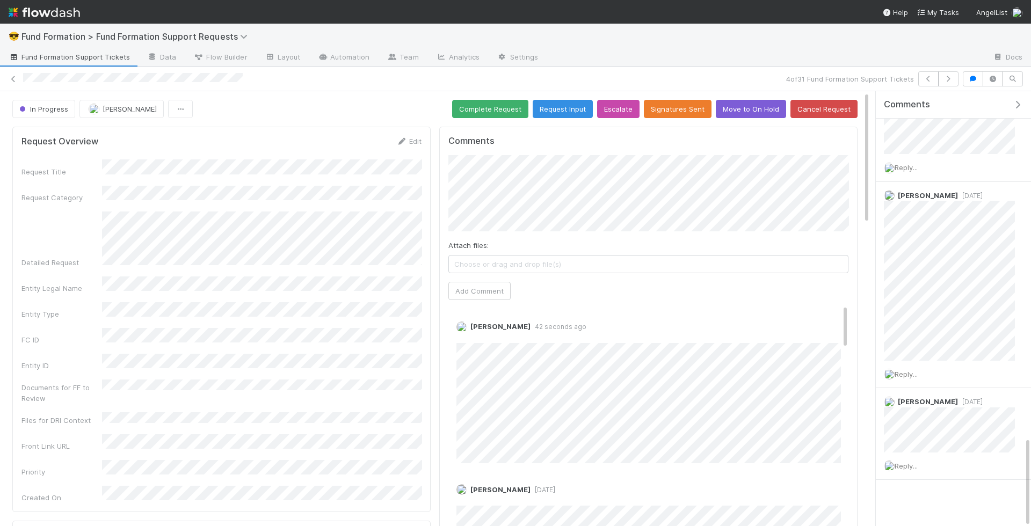
click at [800, 300] on div "Comments Attach files: Choose or drag and drop file(s) Add Comment Rick Segers …" at bounding box center [648, 354] width 400 height 437
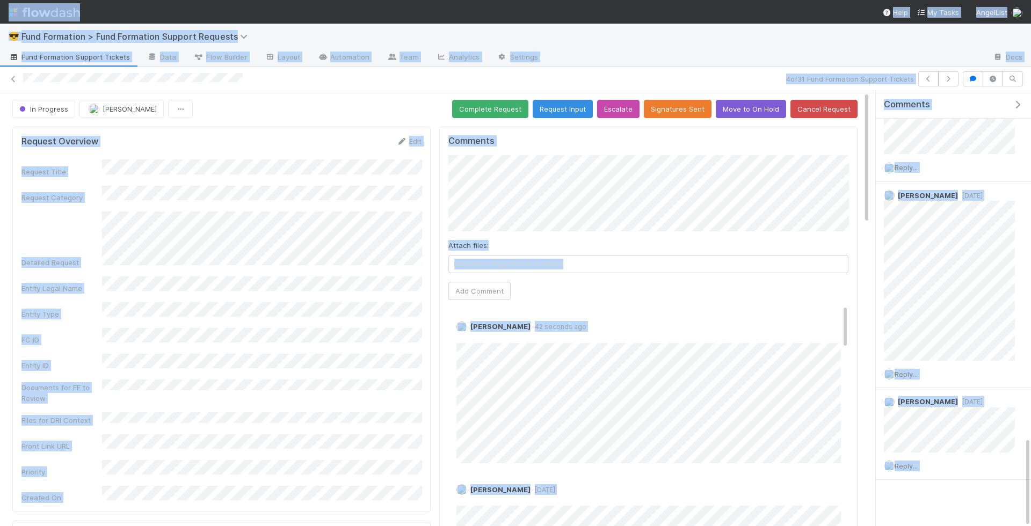
copy div "😎 Fund Formation > Fund Formation Support Requests Fund Formation Support Ticke…"
click at [515, 104] on button "Complete Request" at bounding box center [490, 109] width 76 height 18
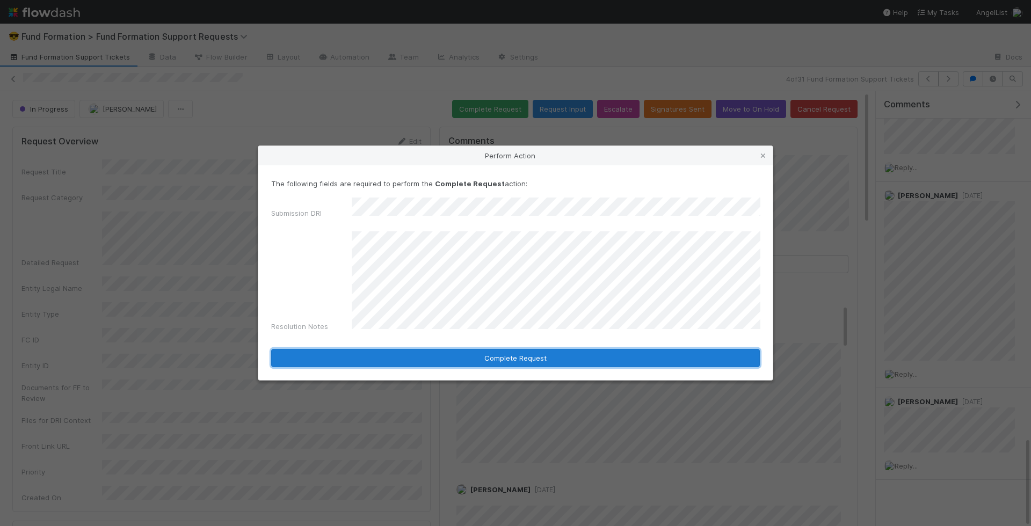
click at [550, 354] on button "Complete Request" at bounding box center [515, 358] width 488 height 18
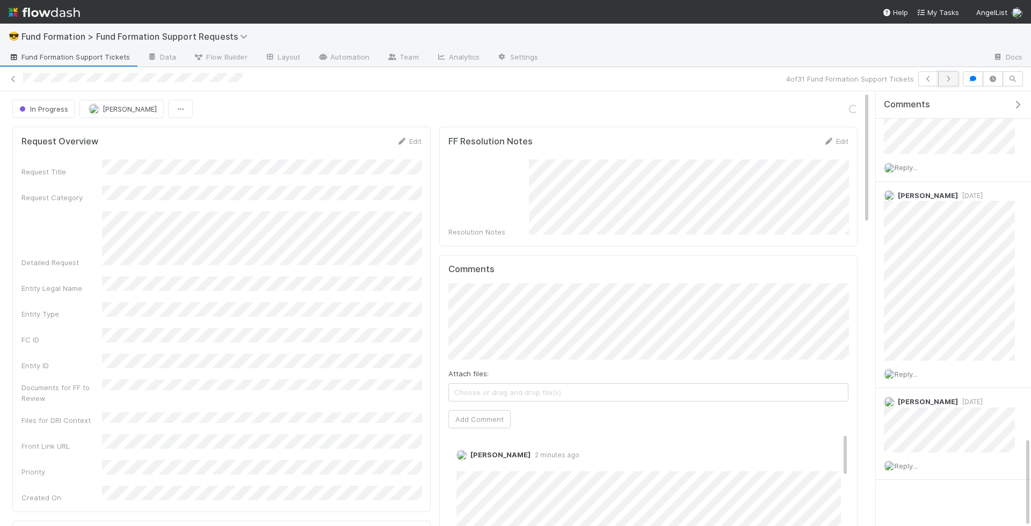
click at [950, 80] on icon "button" at bounding box center [948, 79] width 11 height 6
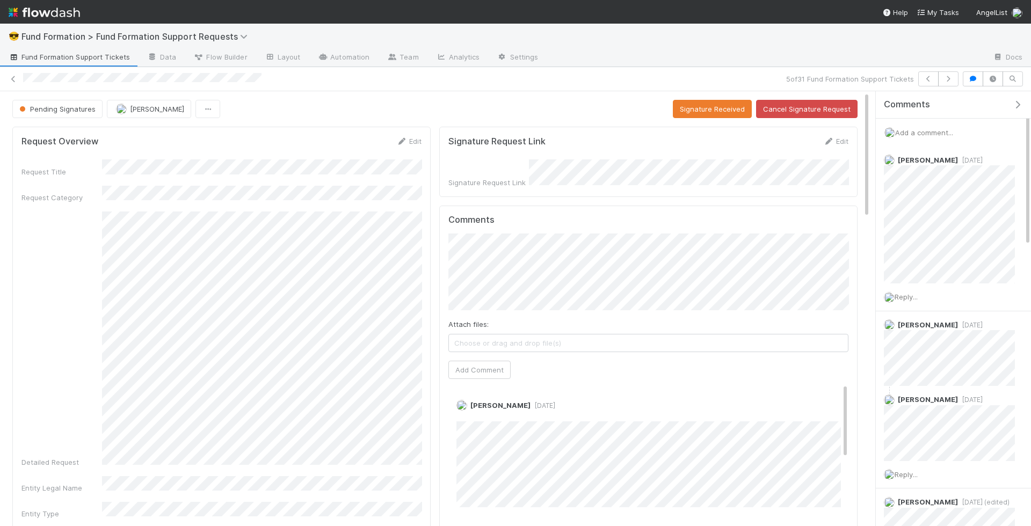
click at [925, 134] on span "Add a comment..." at bounding box center [924, 132] width 58 height 9
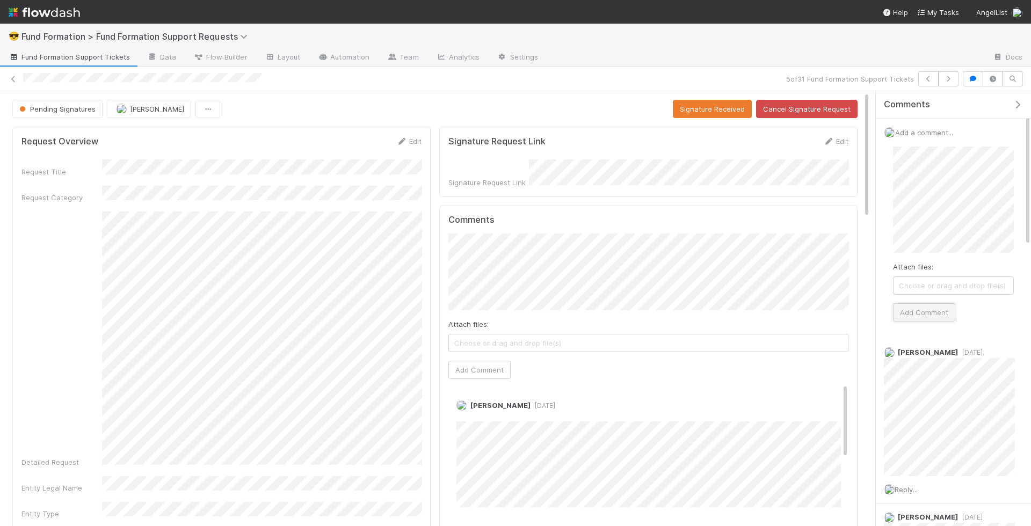
click at [945, 305] on button "Add Comment" at bounding box center [924, 312] width 62 height 18
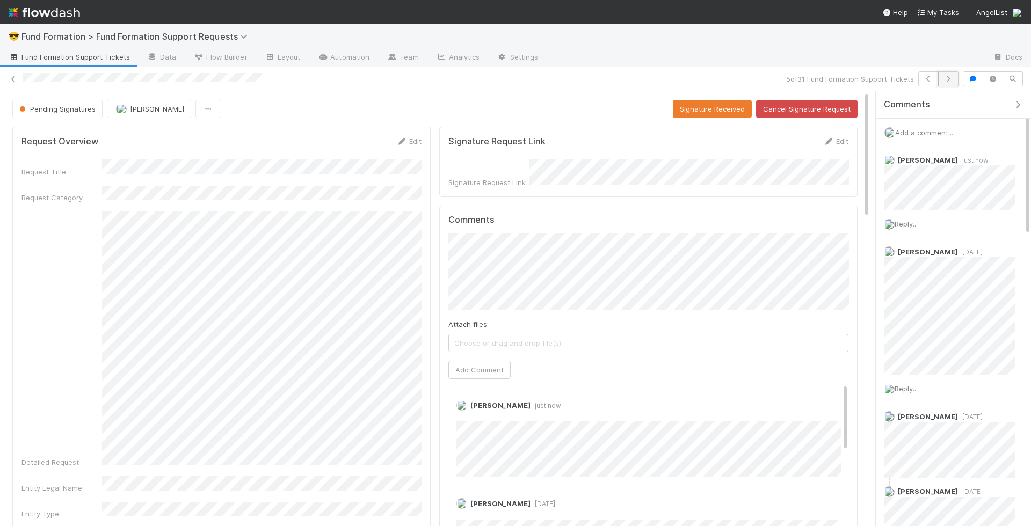
click at [953, 79] on icon "button" at bounding box center [948, 79] width 11 height 6
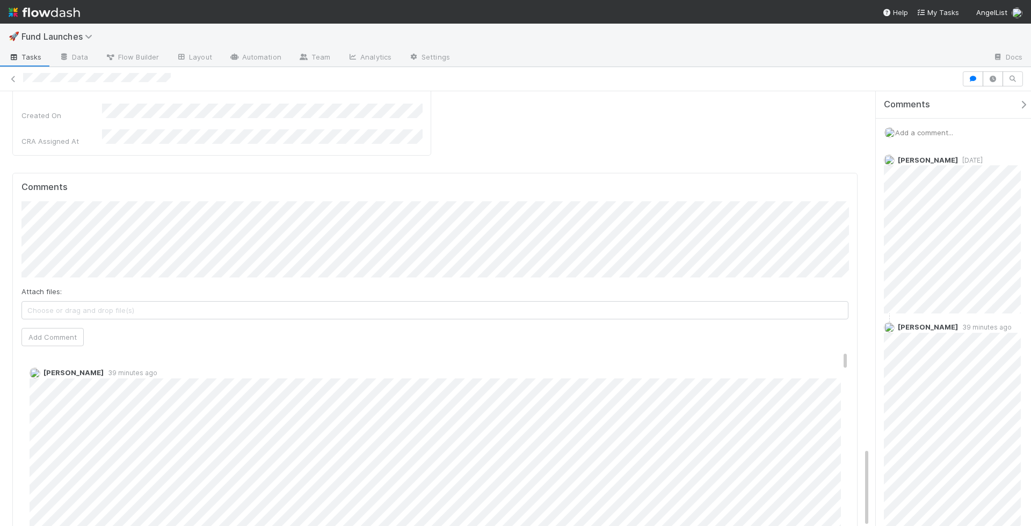
scroll to position [92, 0]
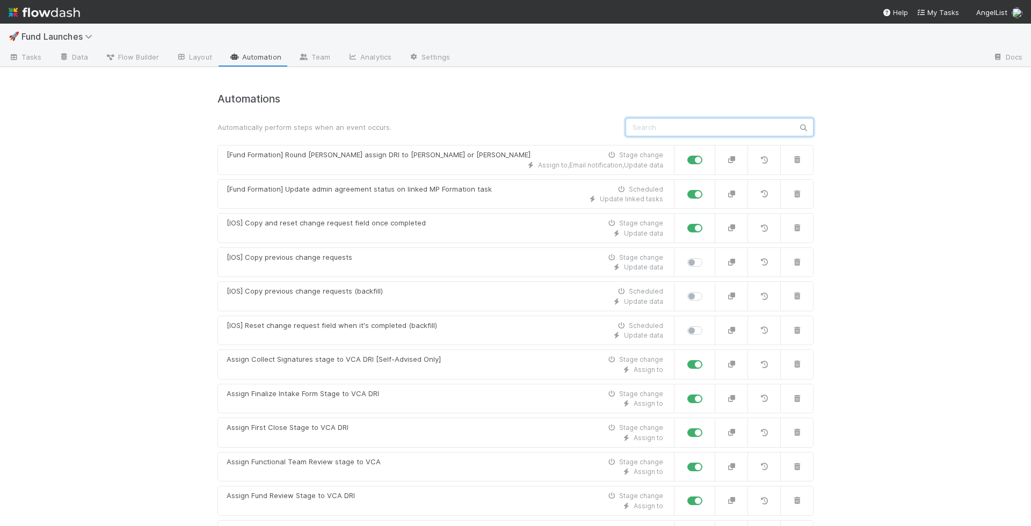
click at [697, 123] on input "text" at bounding box center [719, 127] width 188 height 18
click at [694, 128] on input "upd" at bounding box center [719, 127] width 188 height 18
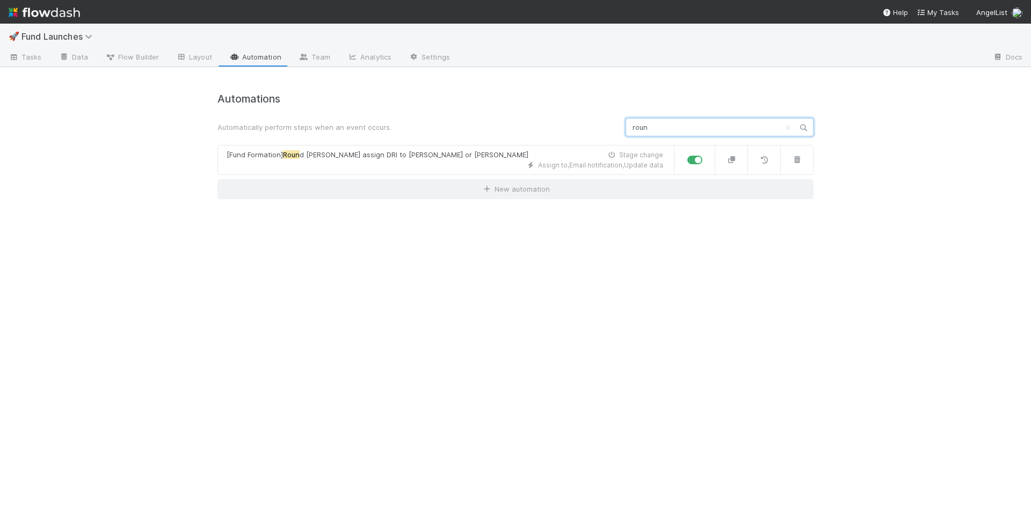
type input "roun"
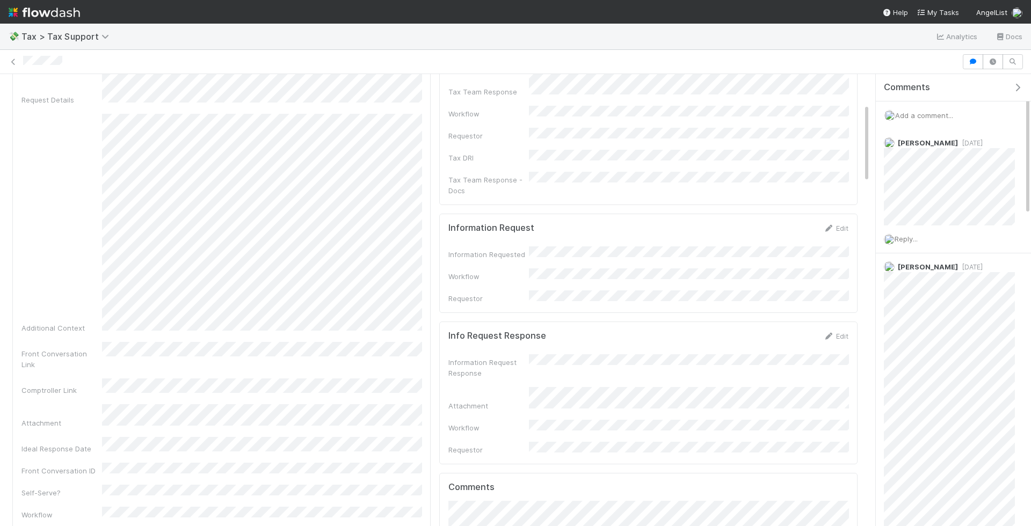
click at [929, 119] on div "Add a comment..." at bounding box center [952, 115] width 155 height 28
click at [928, 113] on span "Add a comment..." at bounding box center [924, 115] width 58 height 9
click at [937, 268] on span "Choose or drag and drop file(s)" at bounding box center [953, 268] width 120 height 17
click at [906, 266] on icon at bounding box center [904, 269] width 11 height 6
click at [960, 264] on span "Choose or drag and drop file(s)" at bounding box center [953, 268] width 120 height 17
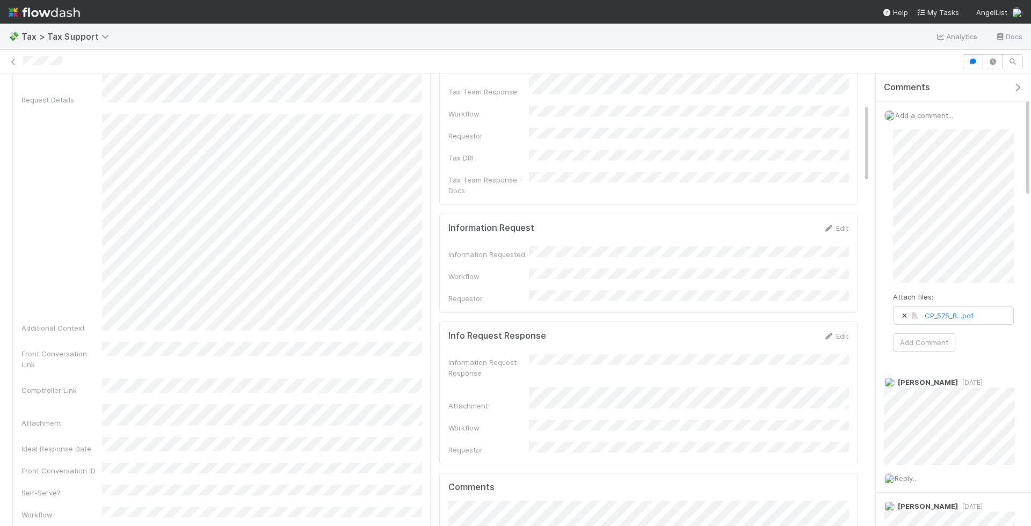
click at [887, 209] on div "Attach files: CP_575_B. .pdf Add Comment" at bounding box center [953, 240] width 138 height 239
click at [929, 390] on button "Add Comment" at bounding box center [924, 386] width 62 height 18
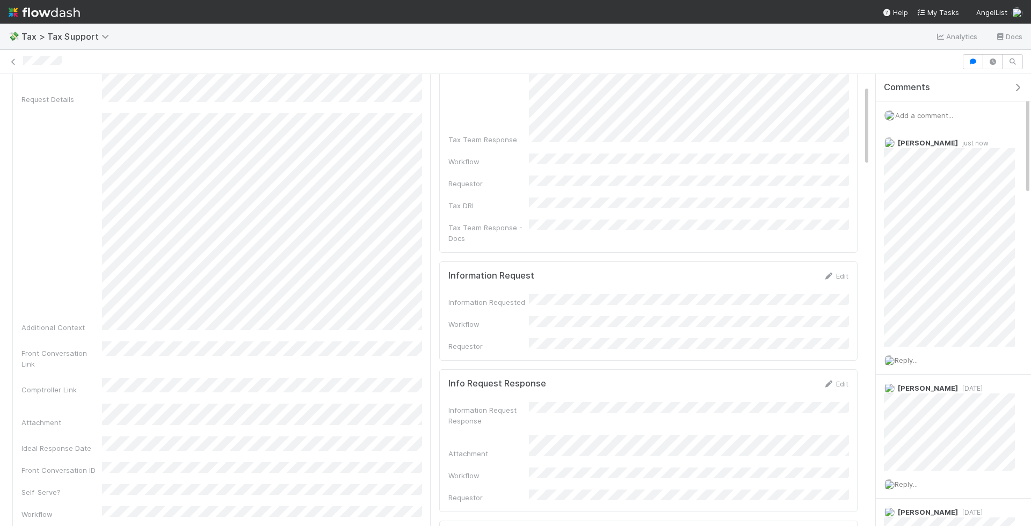
scroll to position [0, 0]
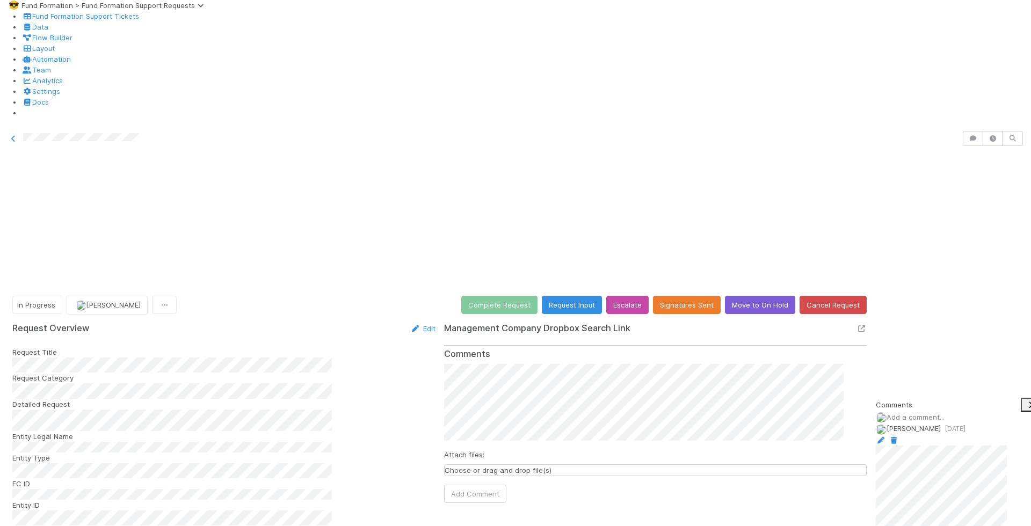
scroll to position [329, 0]
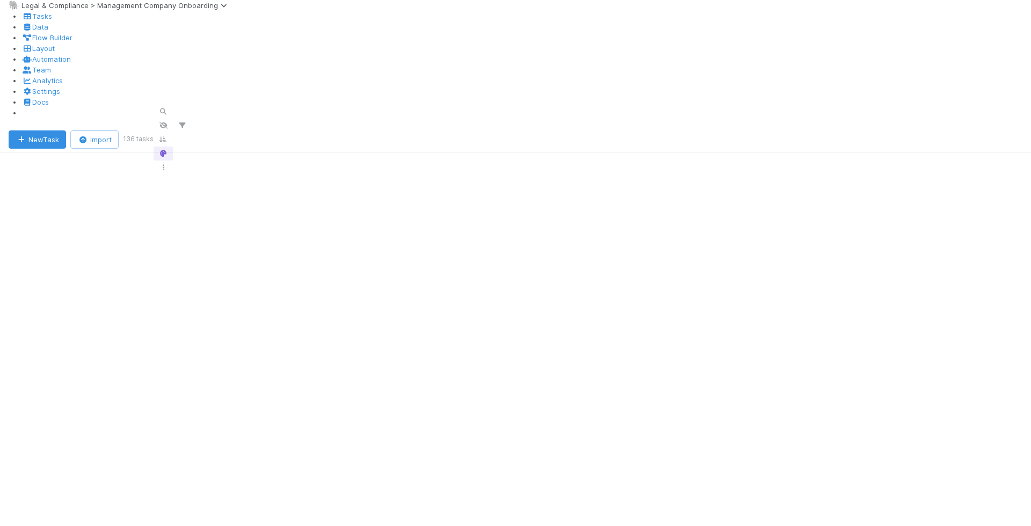
scroll to position [414, 864]
click at [169, 108] on icon "button" at bounding box center [163, 111] width 11 height 6
click at [943, 68] on input "being neon ventures" at bounding box center [935, 61] width 114 height 14
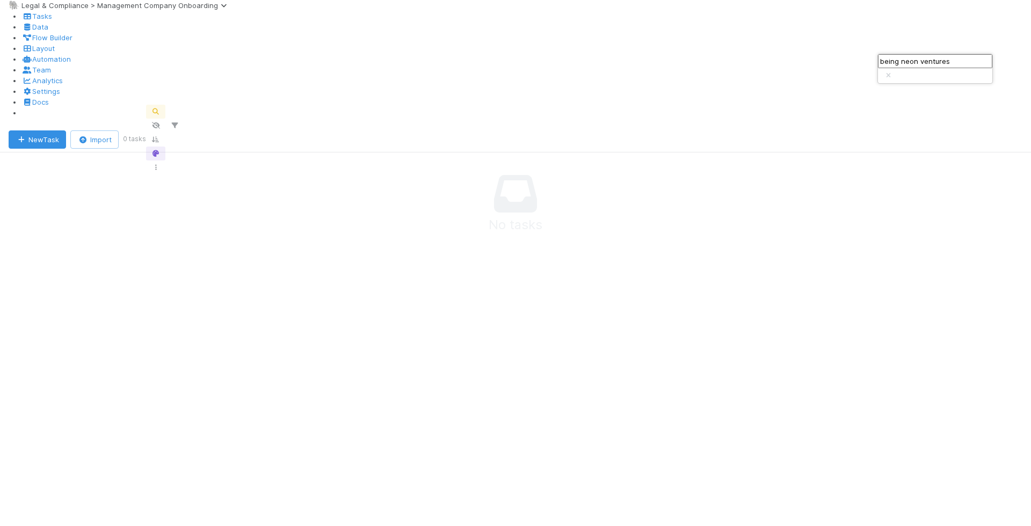
click at [943, 68] on input "being neon ventures" at bounding box center [935, 61] width 114 height 14
click at [944, 61] on input "siddhartha" at bounding box center [935, 61] width 114 height 14
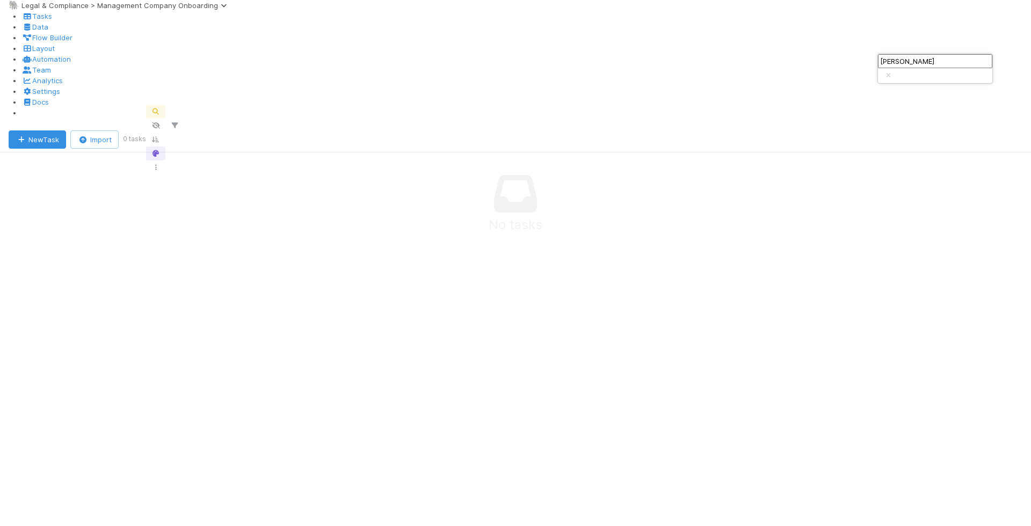
click at [944, 61] on input "siddhartha" at bounding box center [935, 61] width 114 height 14
type input "siddhartha"
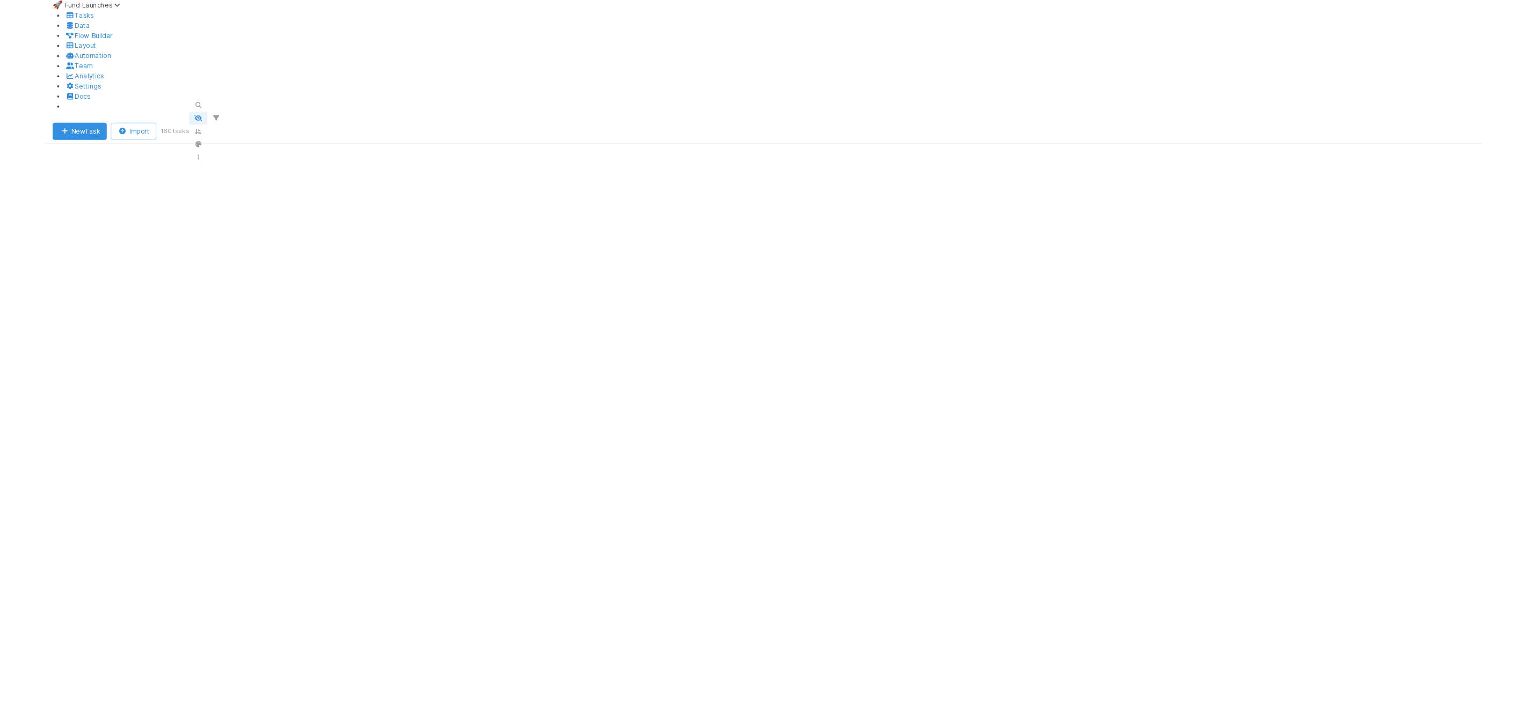
scroll to position [9, 9]
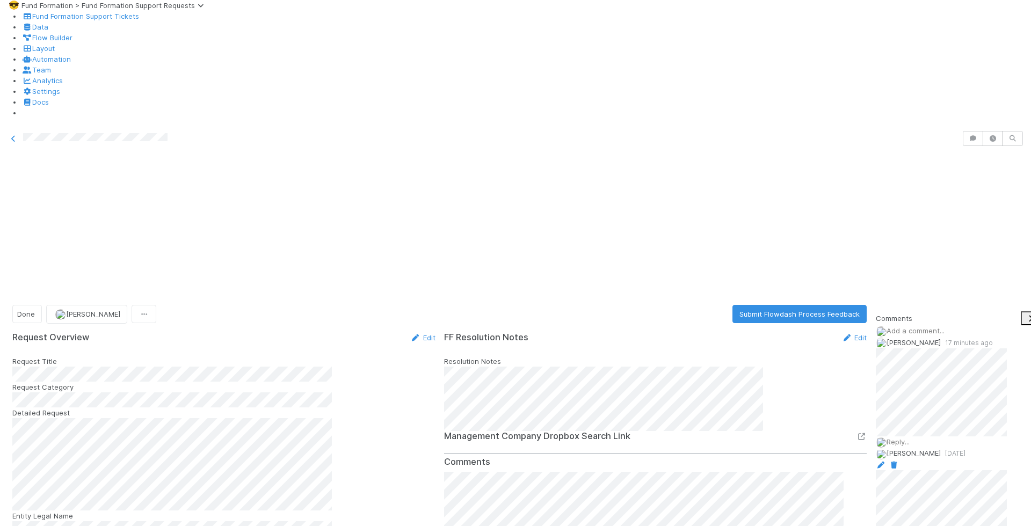
scroll to position [10, 0]
click at [412, 333] on link "Edit" at bounding box center [422, 337] width 25 height 9
click at [367, 332] on button "Save" at bounding box center [378, 341] width 31 height 18
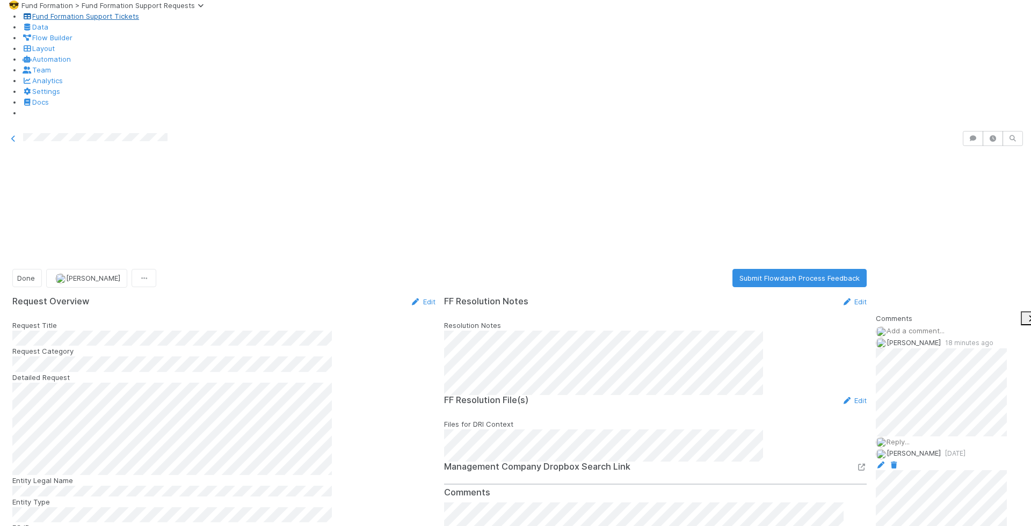
click at [52, 20] on link "Fund Formation Support Tickets" at bounding box center [80, 16] width 118 height 9
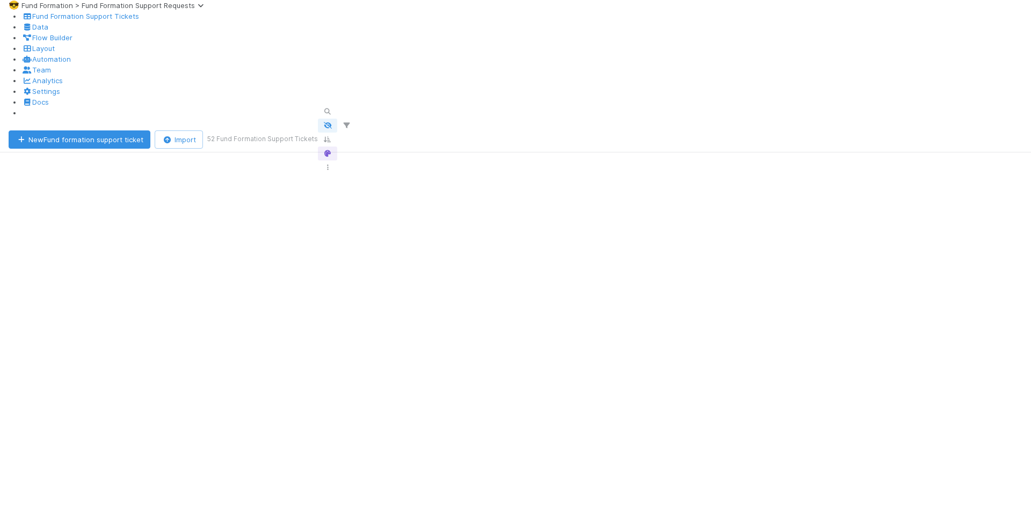
scroll to position [405, 855]
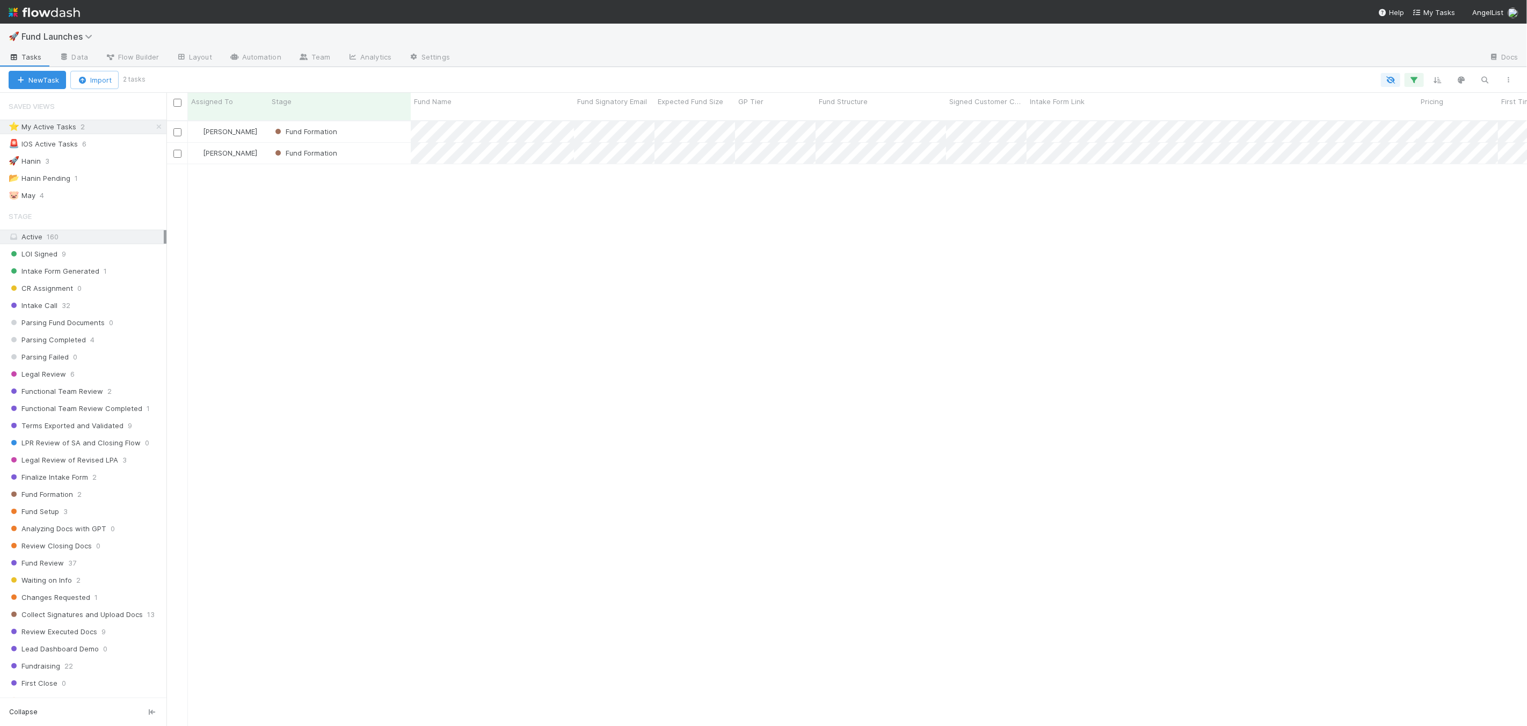
scroll to position [605, 1351]
click at [377, 143] on div "Fund Formation" at bounding box center [339, 153] width 142 height 21
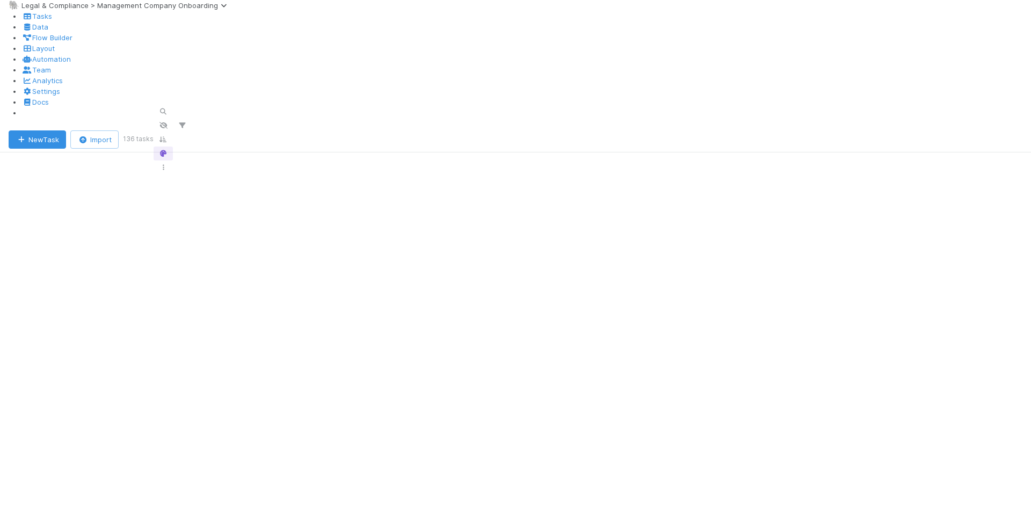
scroll to position [405, 855]
